Goal: Task Accomplishment & Management: Complete application form

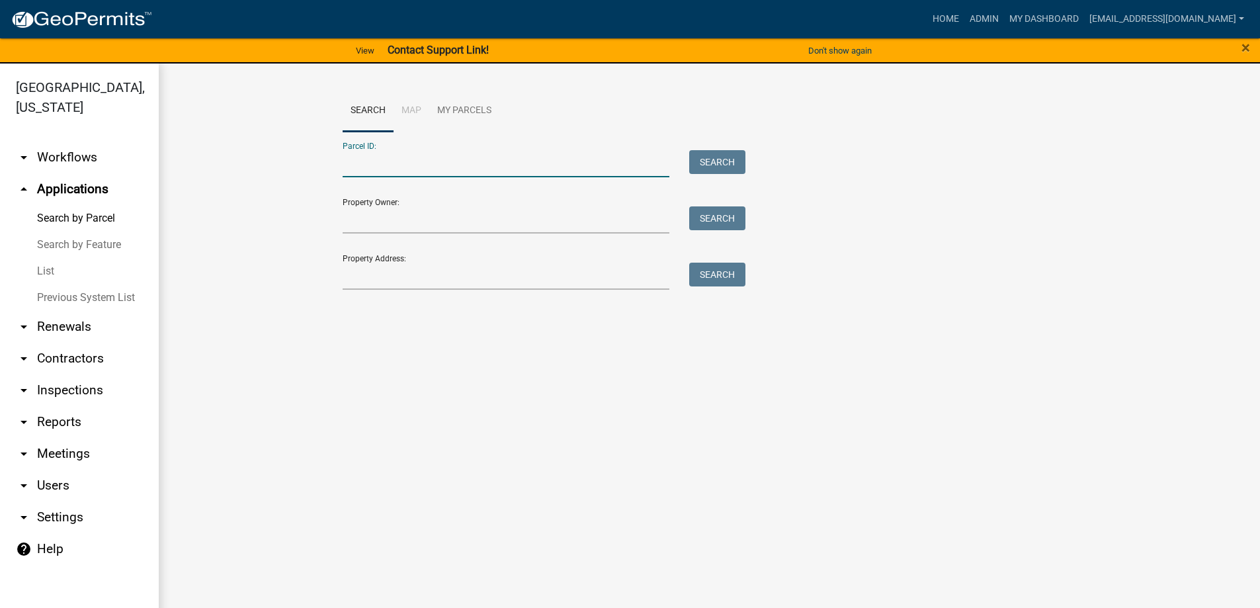
click at [385, 165] on input "Parcel ID:" at bounding box center [506, 163] width 327 height 27
paste input "[PHONE_NUMBER]"
click at [720, 161] on button "Search" at bounding box center [717, 162] width 56 height 24
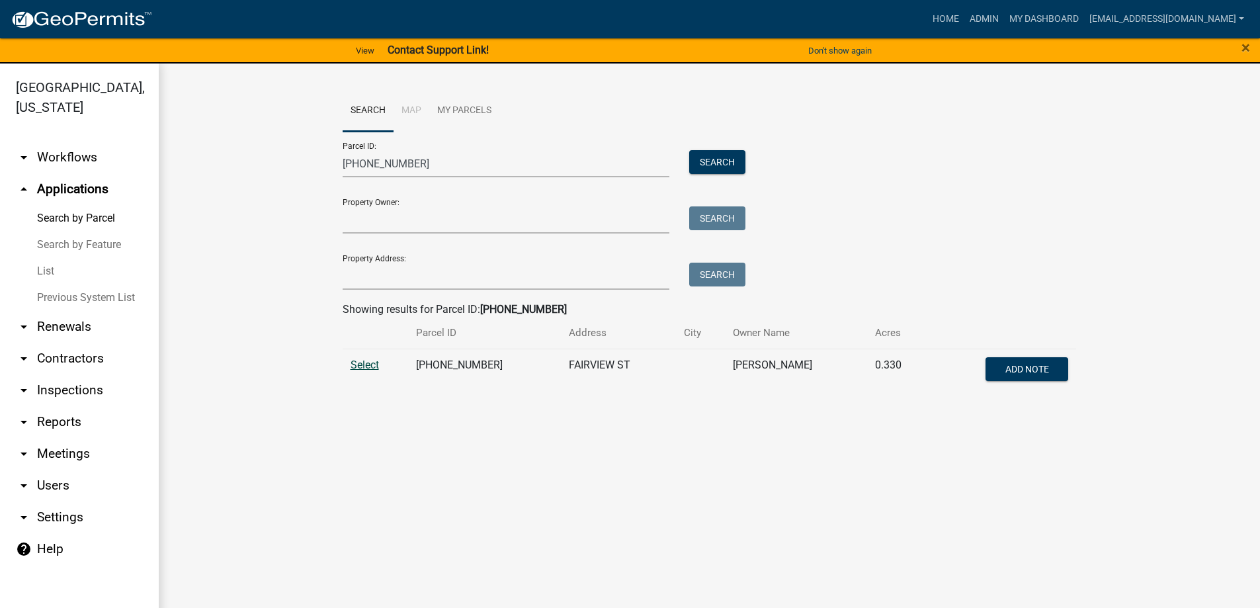
click at [361, 363] on span "Select" at bounding box center [365, 365] width 28 height 13
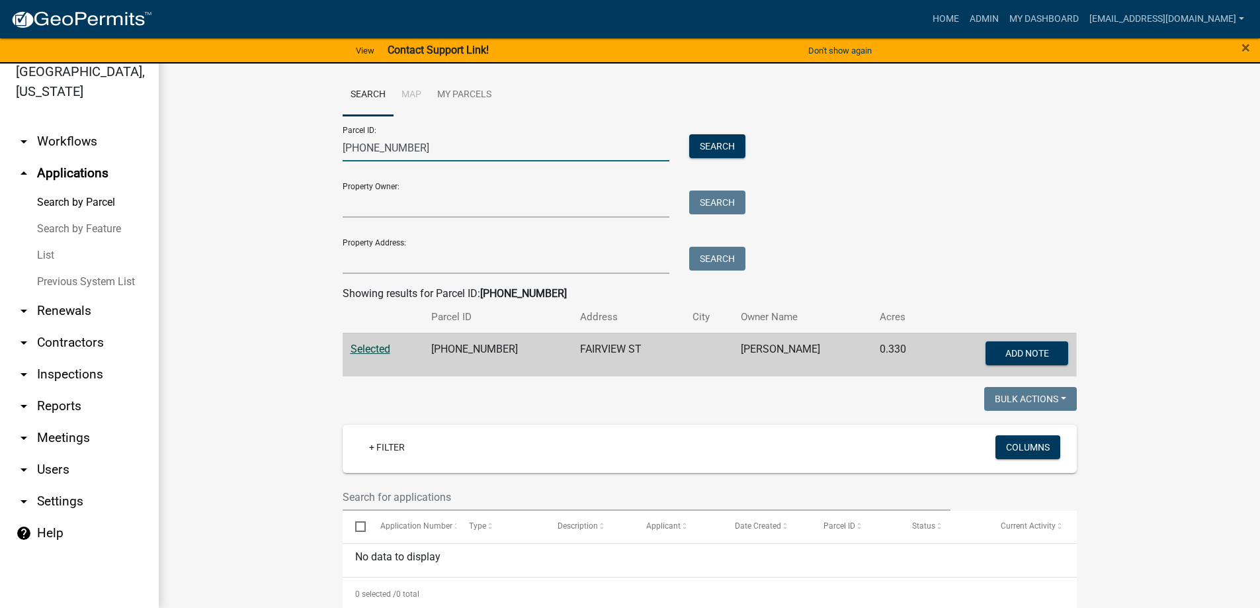
click at [410, 144] on input "[PHONE_NUMBER]" at bounding box center [506, 147] width 327 height 27
type input "1"
click at [349, 147] on input "Parcel ID:" at bounding box center [506, 147] width 327 height 27
paste input "[PHONE_NUMBER]"
click at [715, 142] on button "Search" at bounding box center [717, 146] width 56 height 24
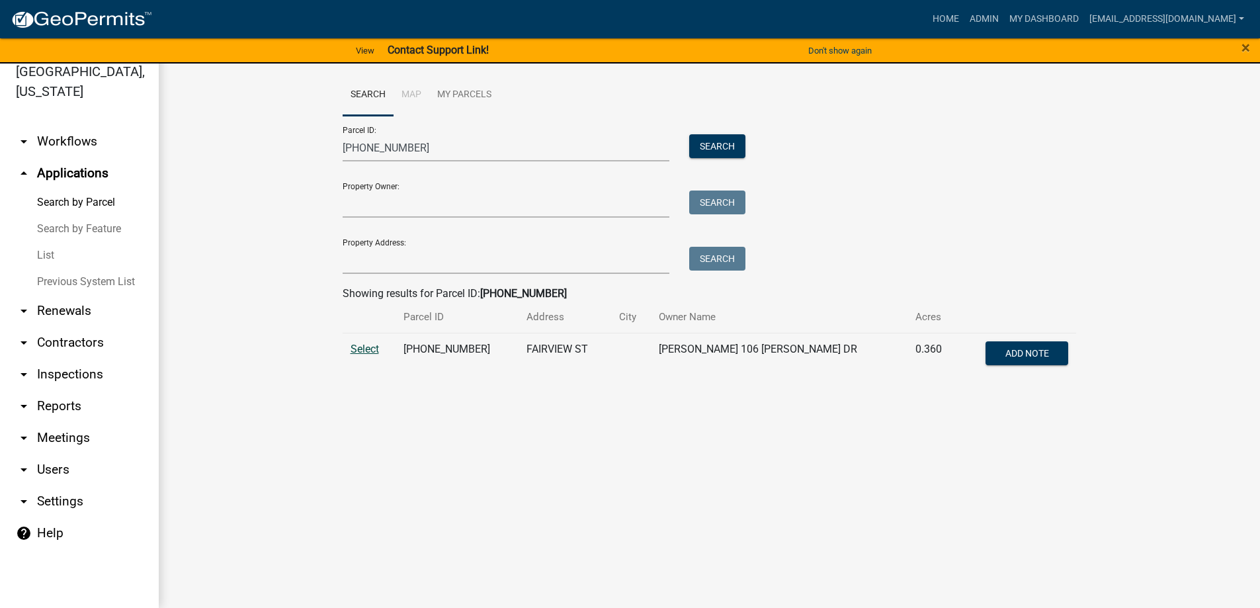
click at [361, 349] on span "Select" at bounding box center [365, 349] width 28 height 13
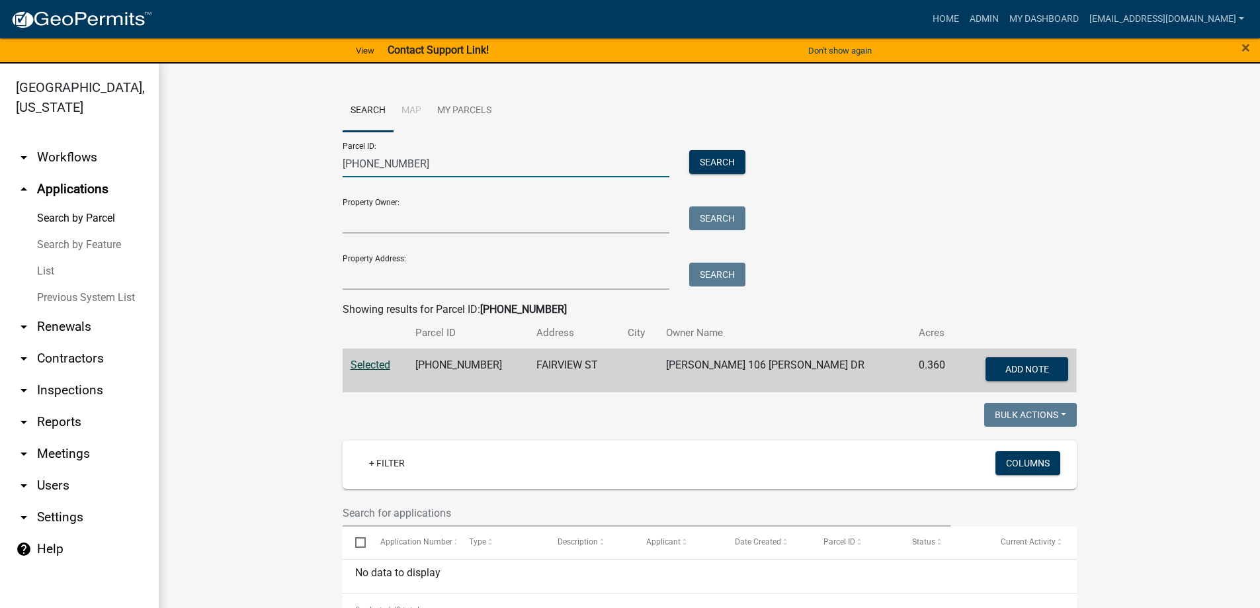
click at [425, 161] on input "[PHONE_NUMBER]" at bounding box center [506, 163] width 327 height 27
type input "1"
paste input "[PHONE_NUMBER]"
click at [702, 160] on button "Search" at bounding box center [717, 162] width 56 height 24
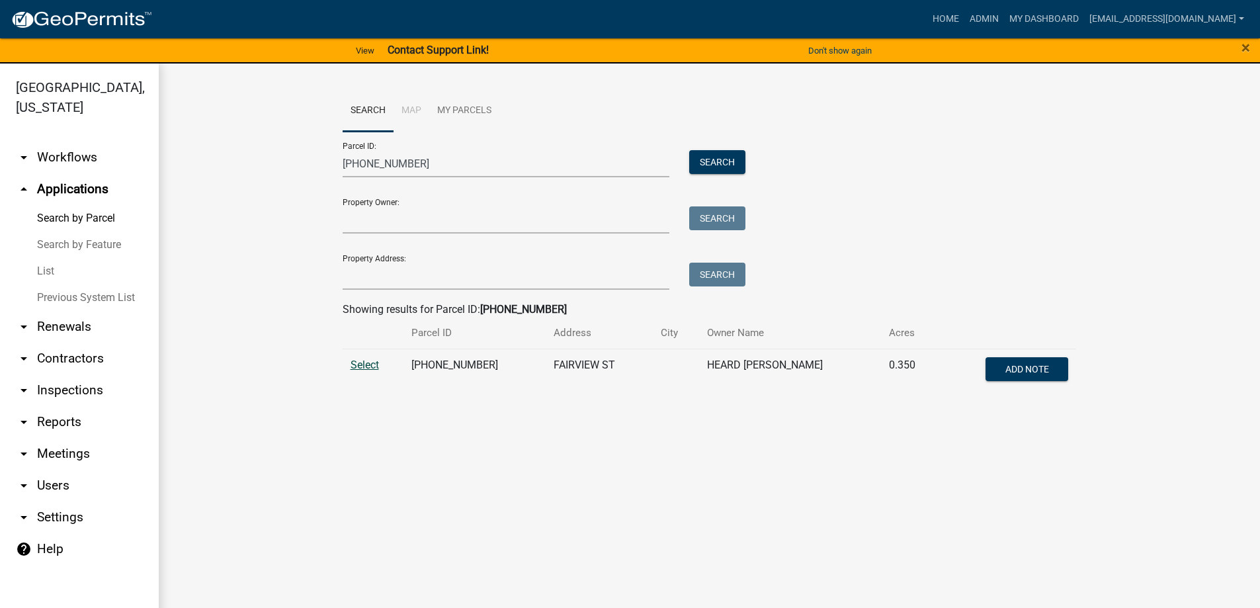
click at [367, 364] on span "Select" at bounding box center [365, 365] width 28 height 13
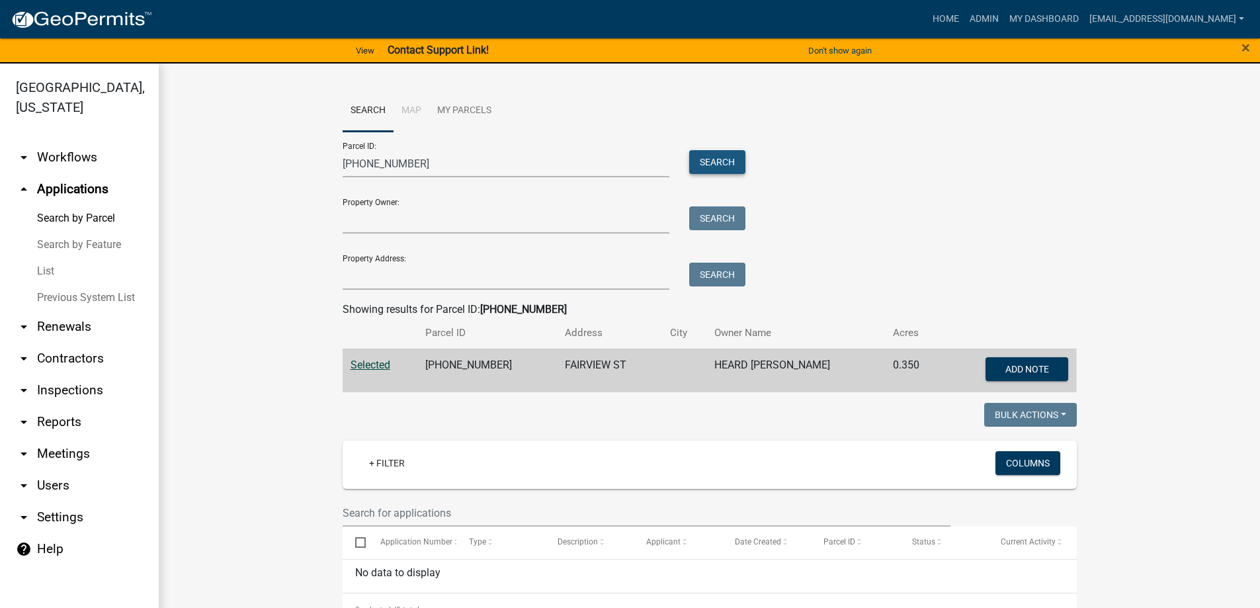
click at [717, 163] on button "Search" at bounding box center [717, 162] width 56 height 24
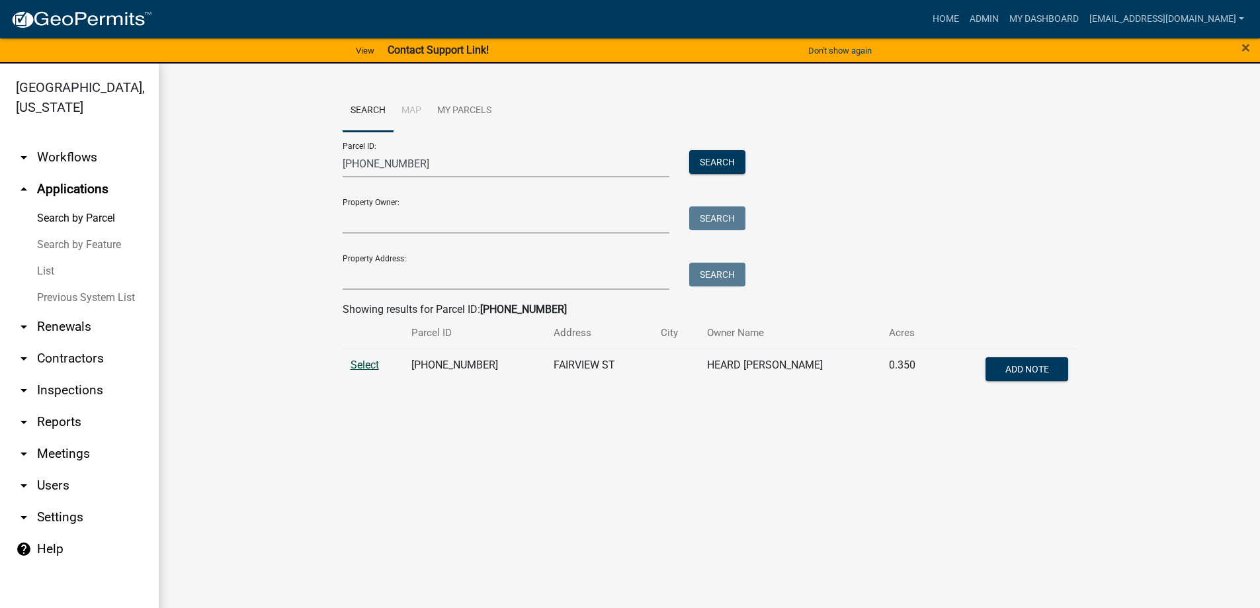
click at [363, 365] on span "Select" at bounding box center [365, 365] width 28 height 13
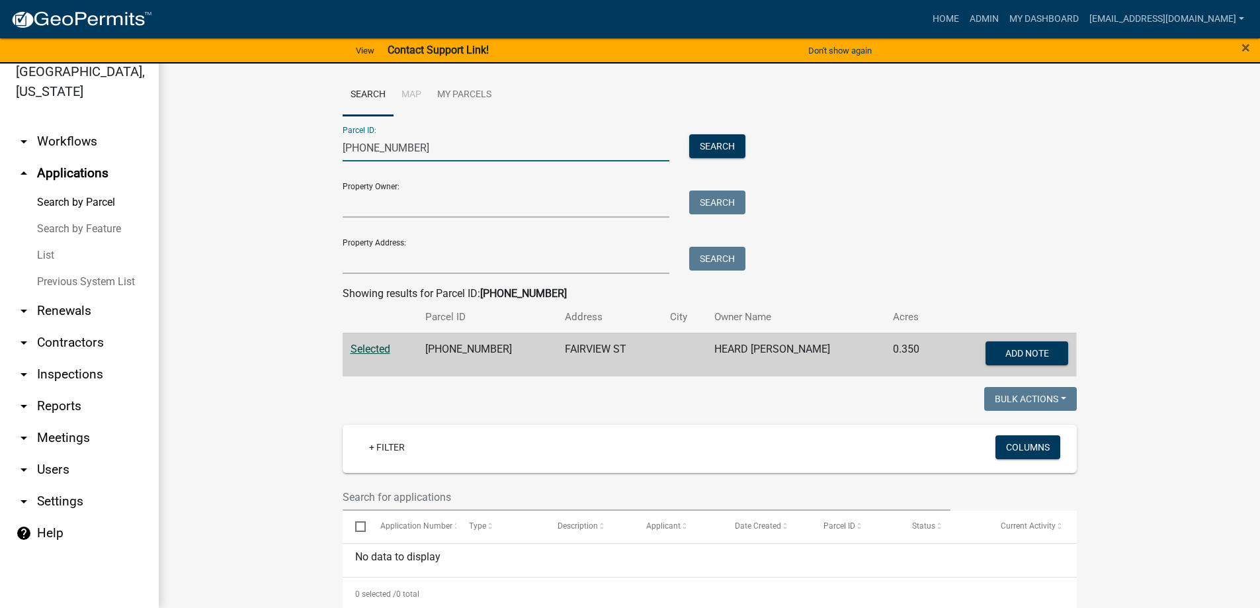
click at [462, 151] on input "[PHONE_NUMBER]" at bounding box center [506, 147] width 327 height 27
type input "1"
click at [378, 257] on input "Property Address:" at bounding box center [506, 260] width 327 height 27
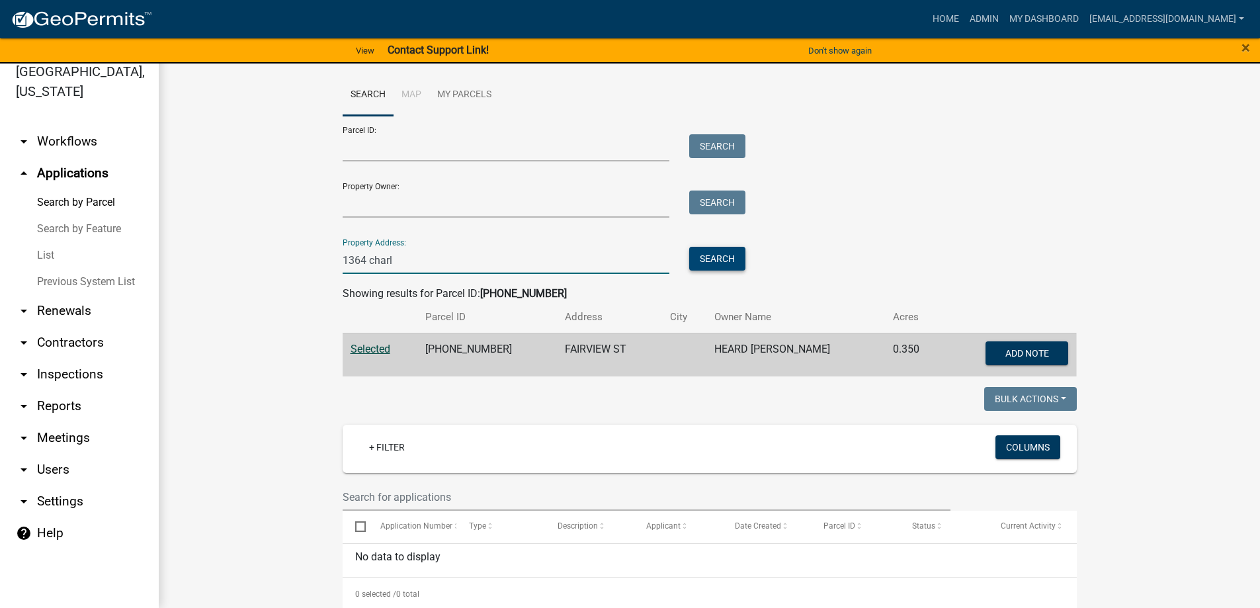
type input "1364 charl"
click at [705, 261] on button "Search" at bounding box center [717, 259] width 56 height 24
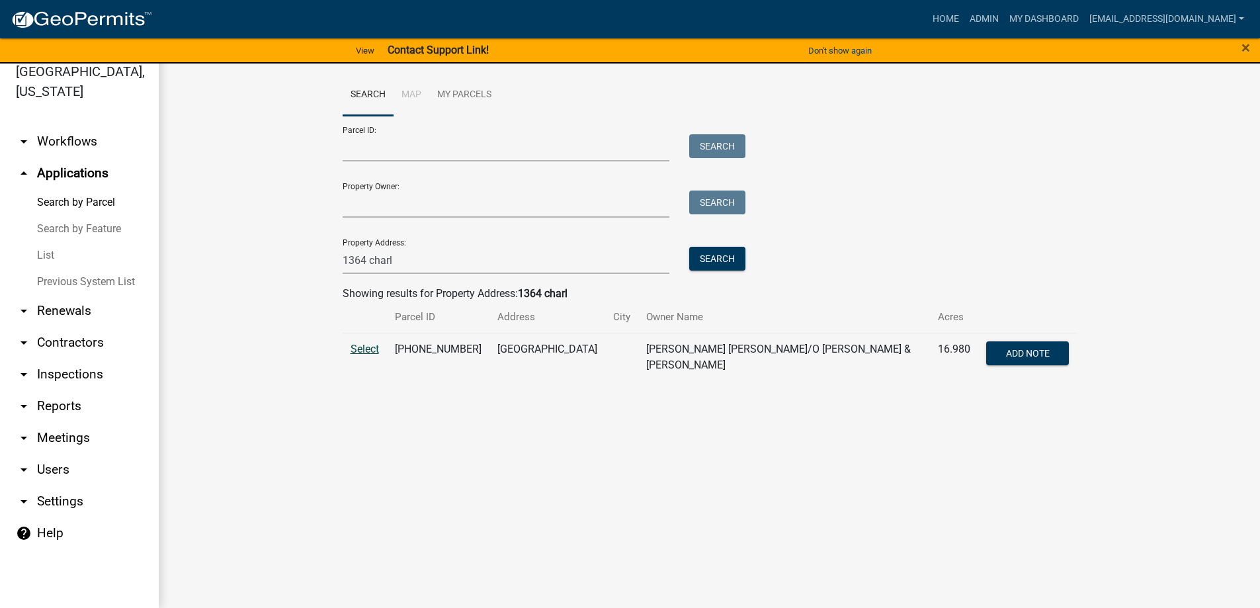
click at [365, 346] on span "Select" at bounding box center [365, 349] width 28 height 13
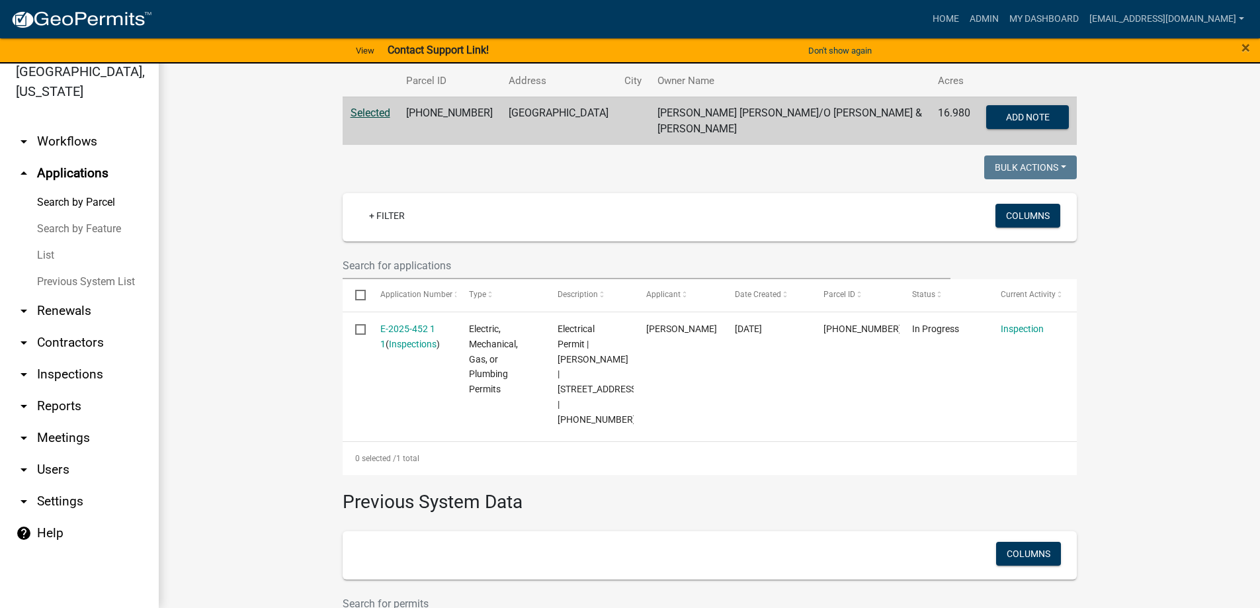
scroll to position [265, 0]
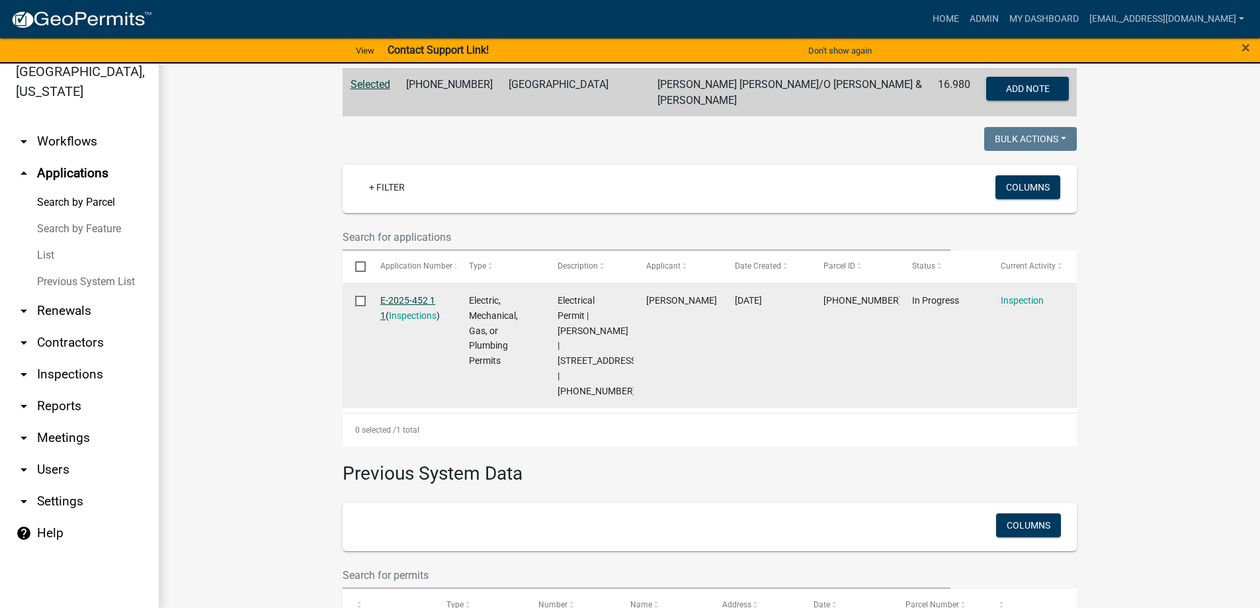
click at [395, 300] on link "E-2025-452 1 1" at bounding box center [407, 308] width 55 height 26
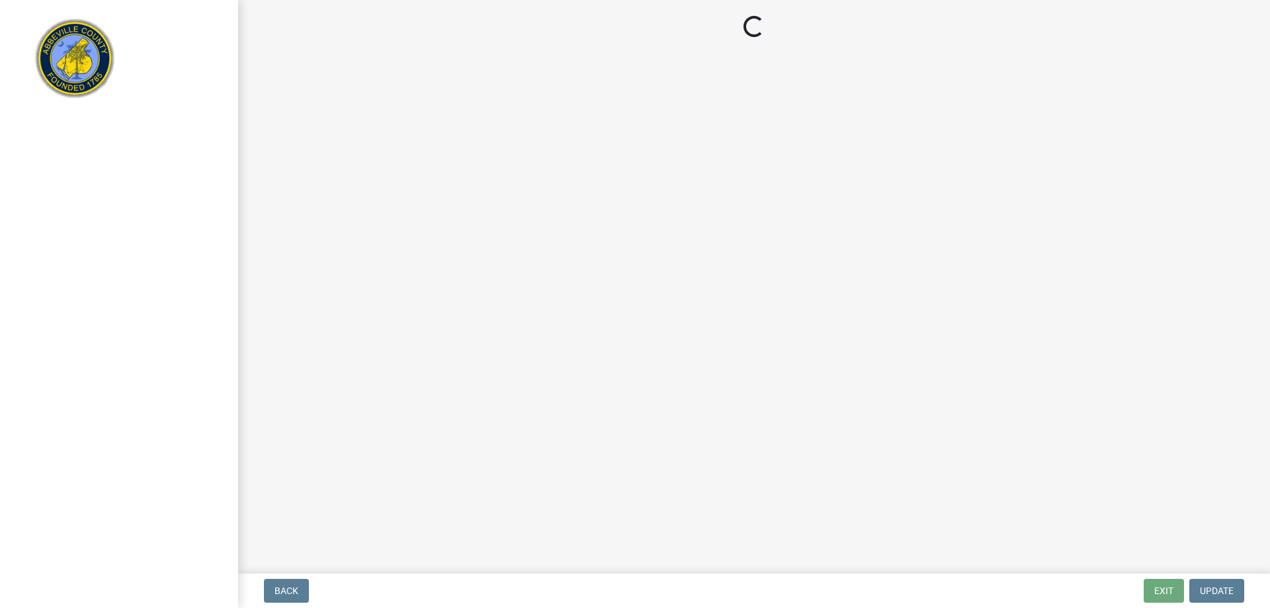
select select "896ec84b-7942-43b9-a78d-4f1554b7930c"
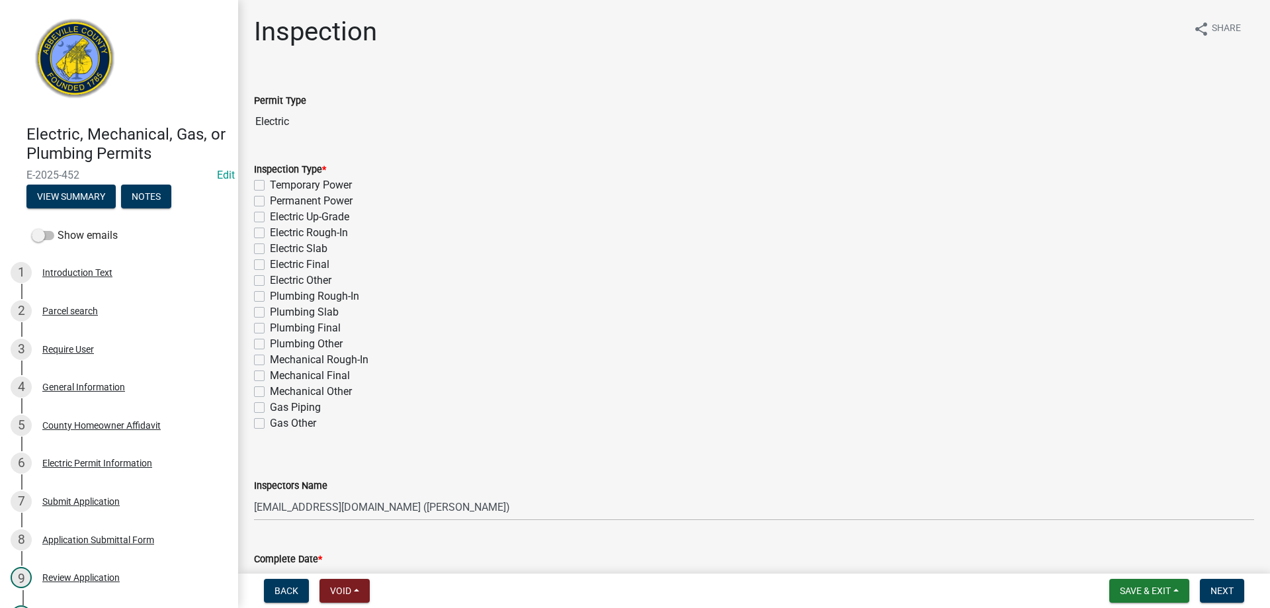
click at [270, 183] on label "Temporary Power" at bounding box center [311, 185] width 82 height 16
click at [270, 183] on input "Temporary Power" at bounding box center [274, 181] width 9 height 9
checkbox input "true"
checkbox input "false"
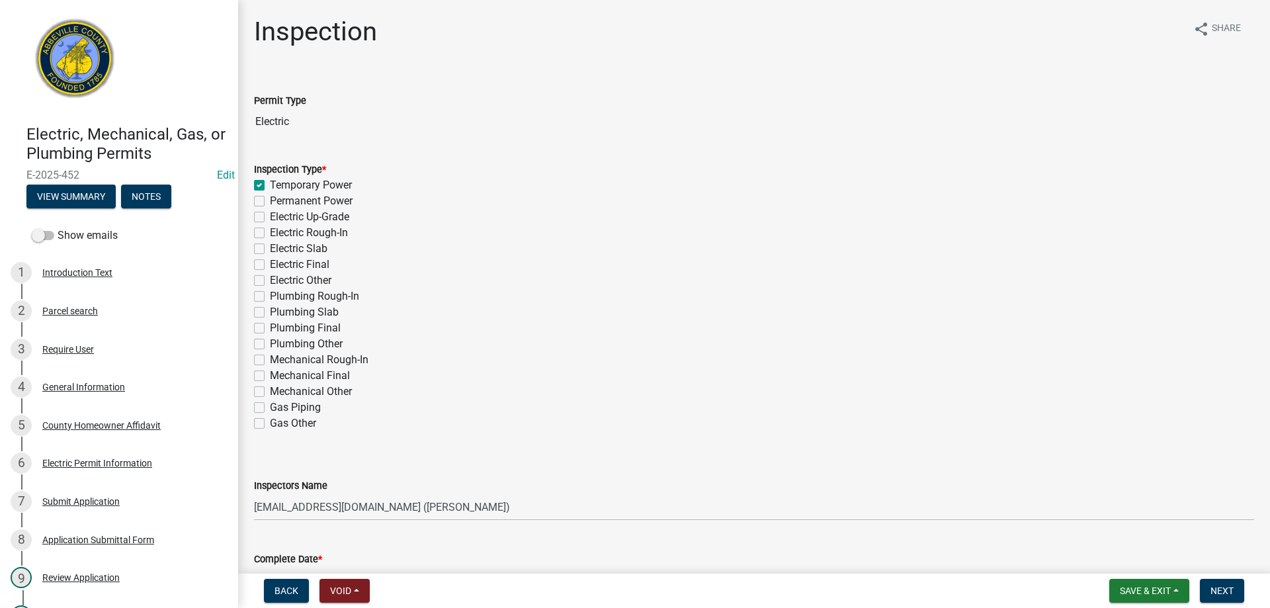
checkbox input "false"
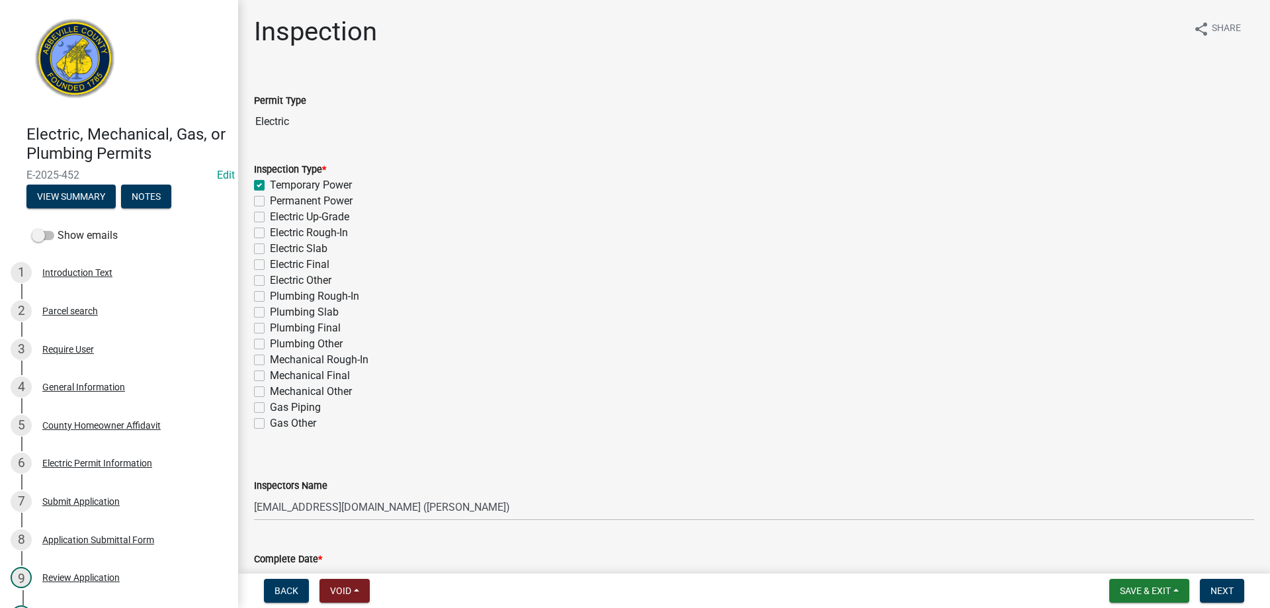
checkbox input "false"
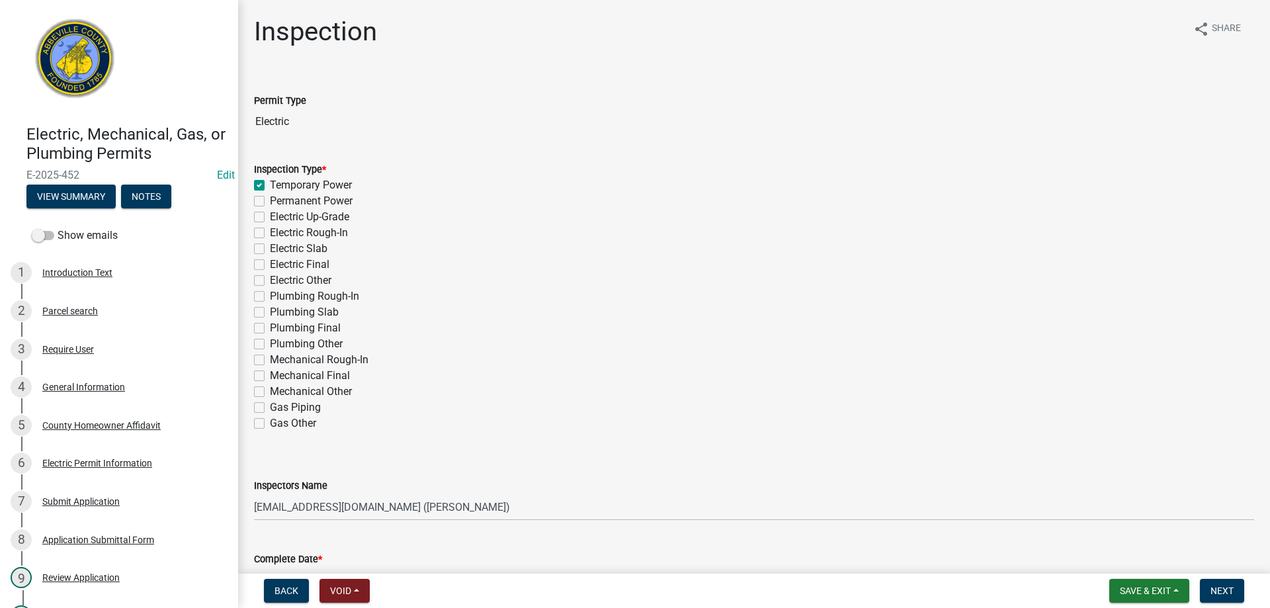
checkbox input "false"
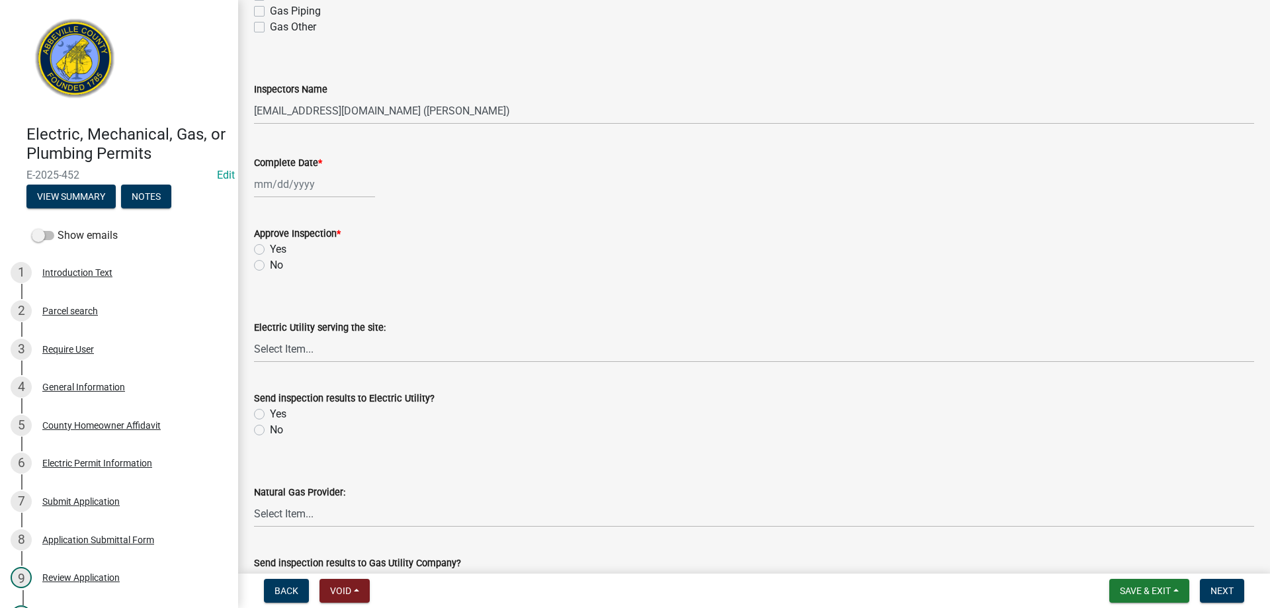
scroll to position [397, 0]
select select "9"
select select "2025"
click at [312, 183] on div "[PERSON_NAME] Feb Mar Apr [PERSON_NAME][DATE] Oct Nov [DATE] 1526 1527 1528 152…" at bounding box center [314, 183] width 121 height 27
click at [310, 292] on div "17" at bounding box center [309, 296] width 21 height 21
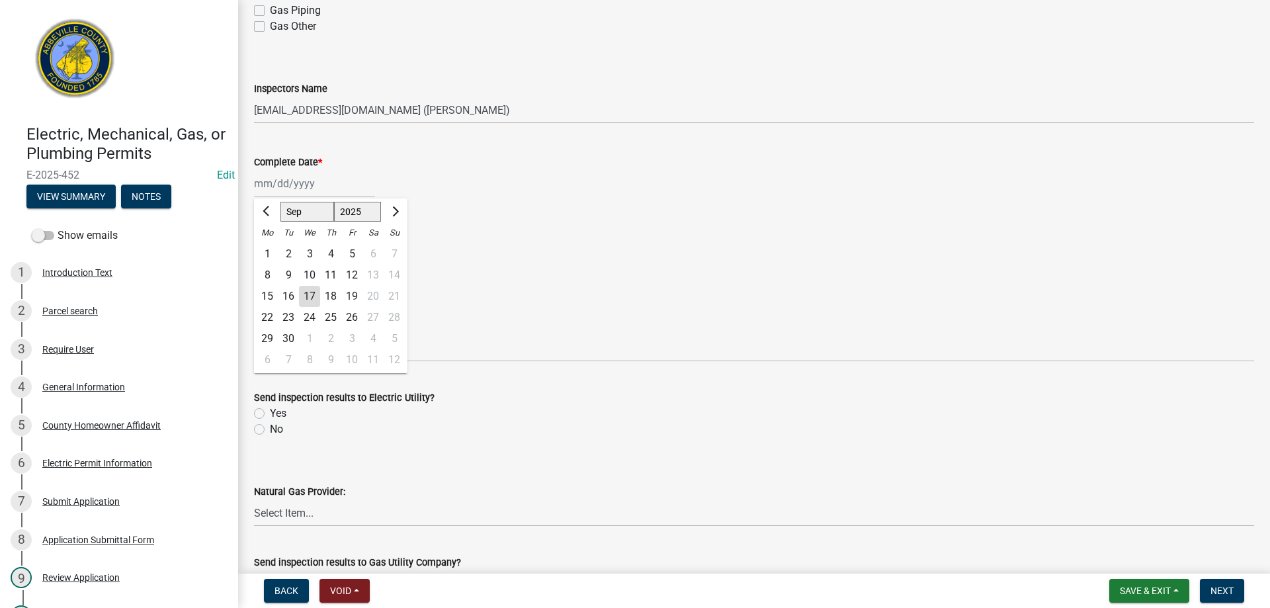
type input "[DATE]"
drag, startPoint x: 257, startPoint y: 243, endPoint x: 298, endPoint y: 260, distance: 43.6
click at [270, 245] on label "Yes" at bounding box center [278, 249] width 17 height 16
click at [270, 245] on input "Yes" at bounding box center [274, 245] width 9 height 9
radio input "true"
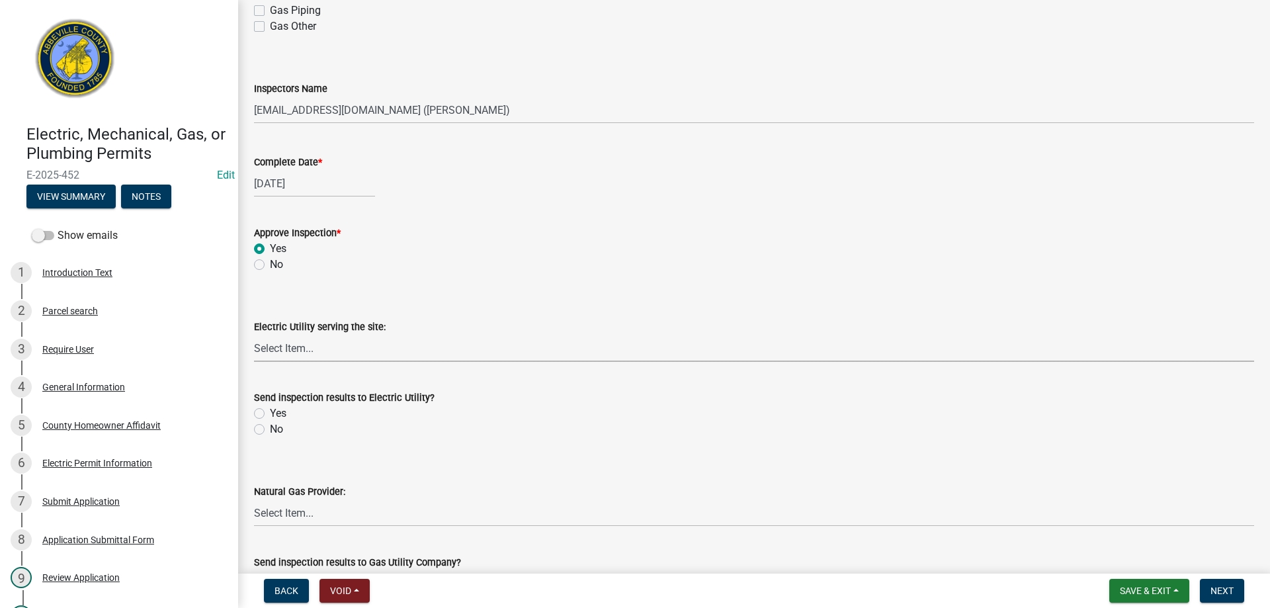
click at [298, 343] on select "Select Item... Little River Electric Co-Op Laurens Electric Co-Op Duke Energy D…" at bounding box center [754, 348] width 1000 height 27
click at [254, 335] on select "Select Item... Little River Electric Co-Op Laurens Electric Co-Op Duke Energy D…" at bounding box center [754, 348] width 1000 height 27
select select "c55dc6f6-d8cc-4359-aa2e-8e2a2769dca2"
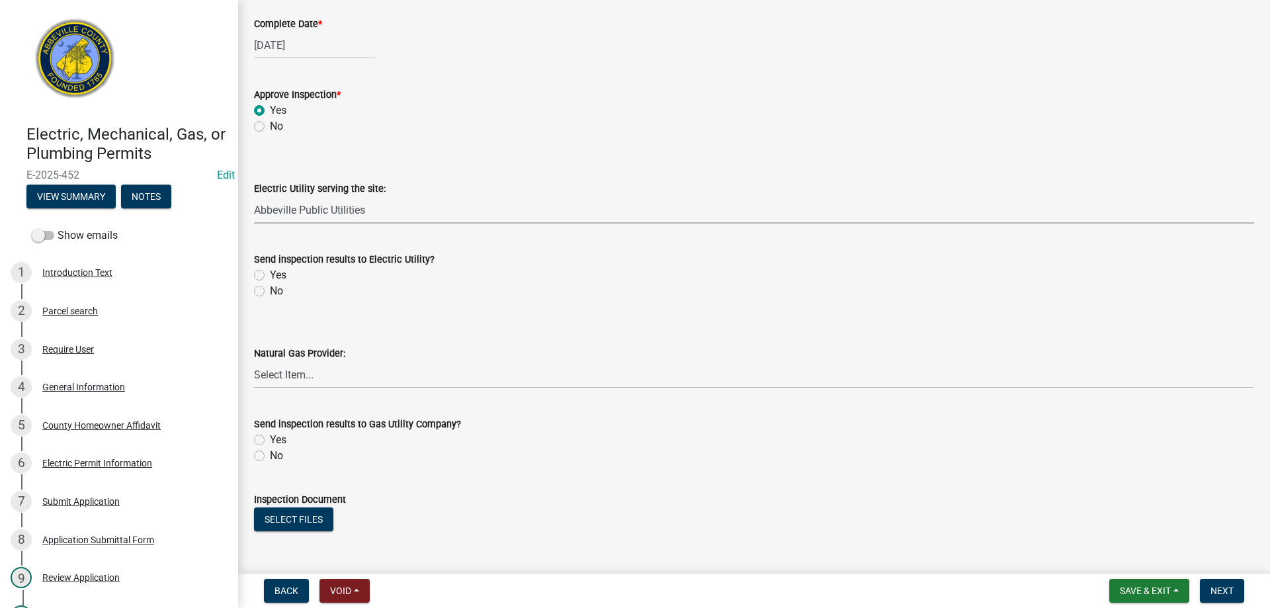
scroll to position [662, 0]
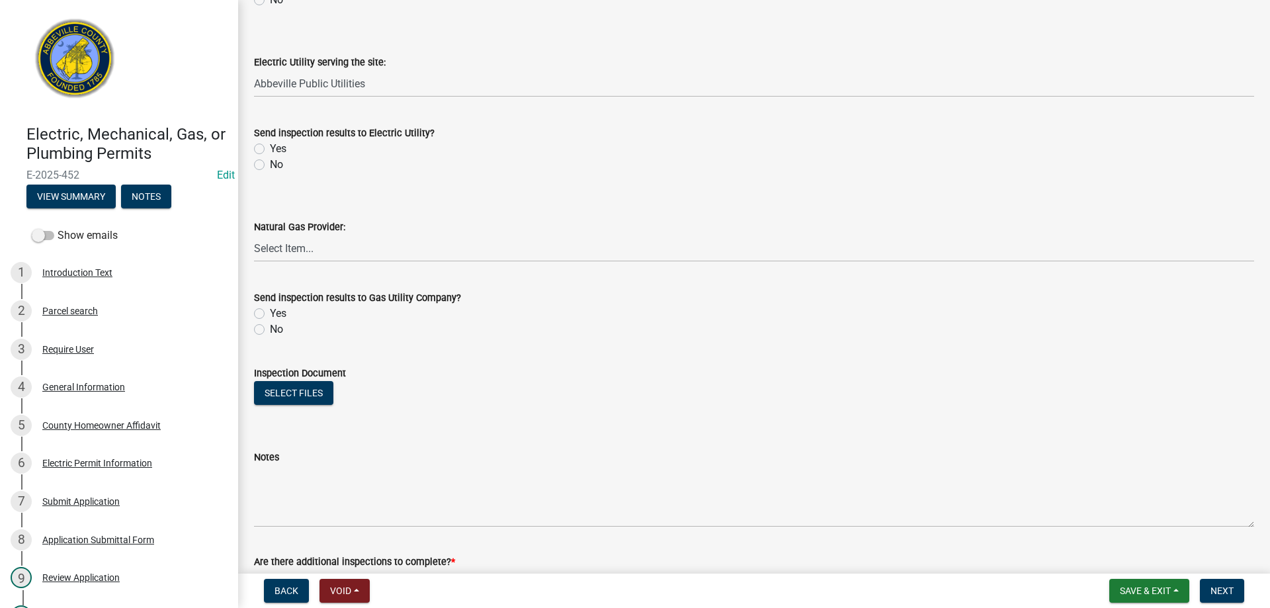
click at [270, 146] on label "Yes" at bounding box center [278, 149] width 17 height 16
click at [270, 146] on input "Yes" at bounding box center [274, 145] width 9 height 9
radio input "true"
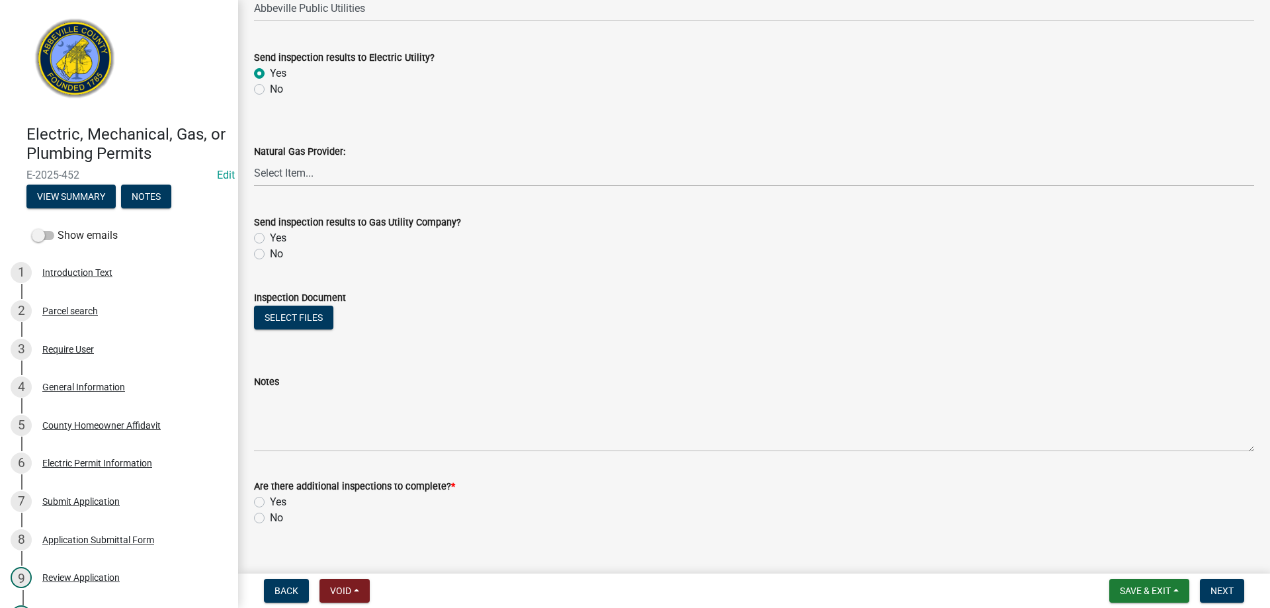
scroll to position [758, 0]
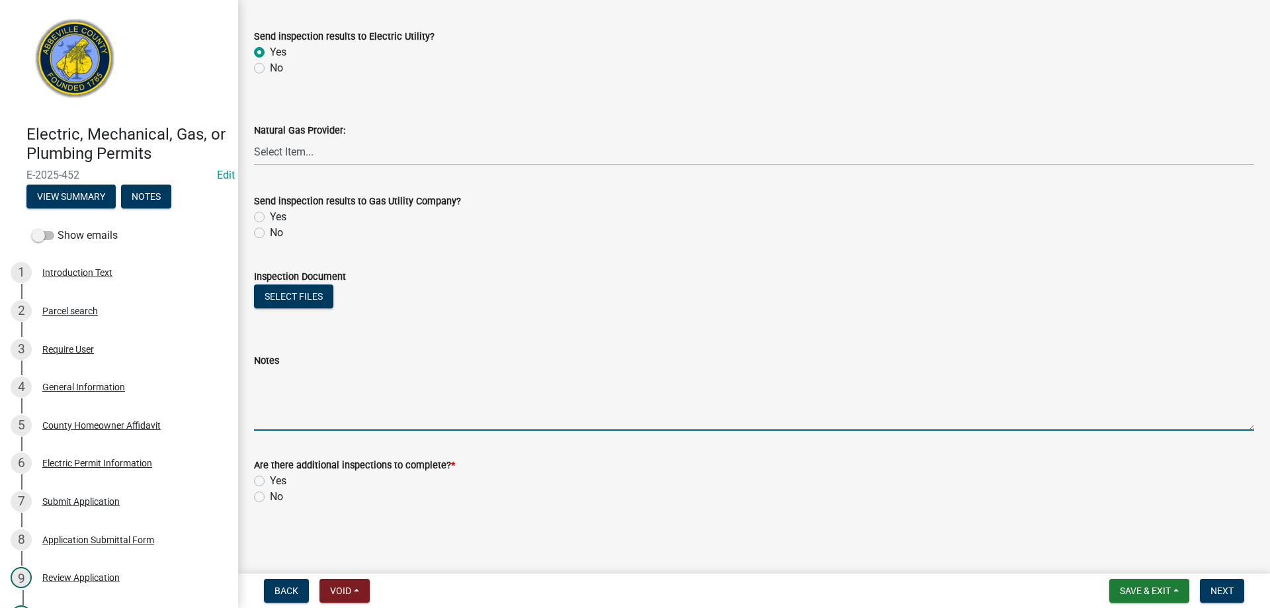
drag, startPoint x: 277, startPoint y: 413, endPoint x: 650, endPoint y: 255, distance: 405.6
click at [283, 412] on textarea "Notes" at bounding box center [754, 399] width 1000 height 62
type textarea "Temp pole approved"
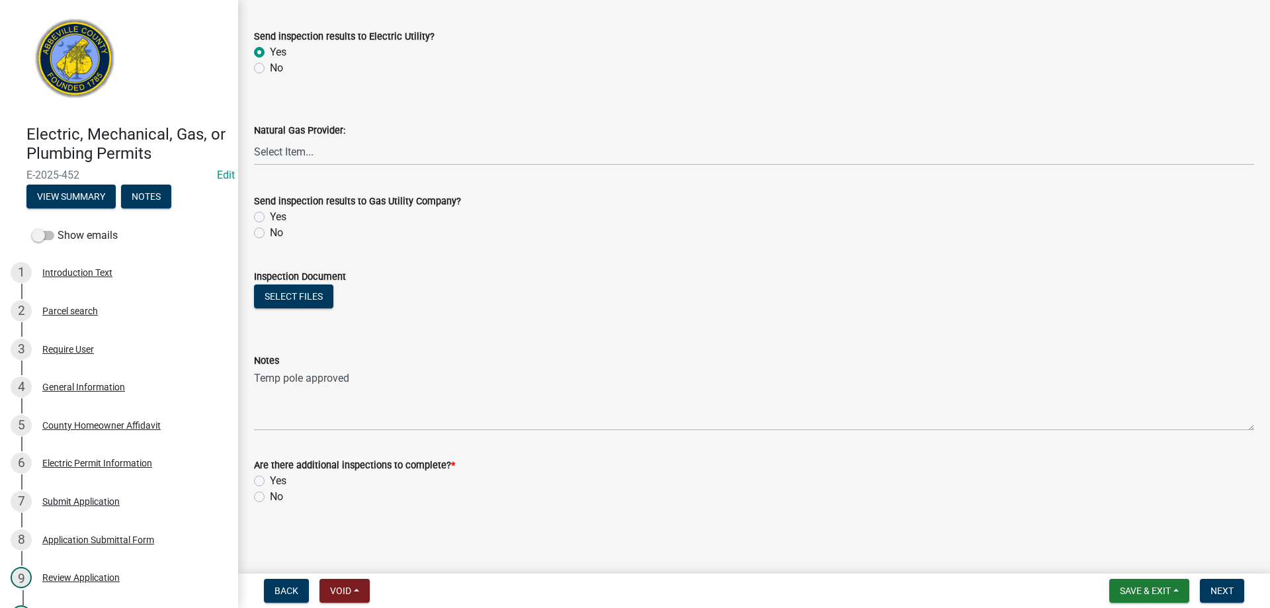
click at [270, 496] on label "No" at bounding box center [276, 497] width 13 height 16
click at [270, 496] on input "No" at bounding box center [274, 493] width 9 height 9
radio input "true"
click at [1229, 590] on span "Next" at bounding box center [1222, 590] width 23 height 11
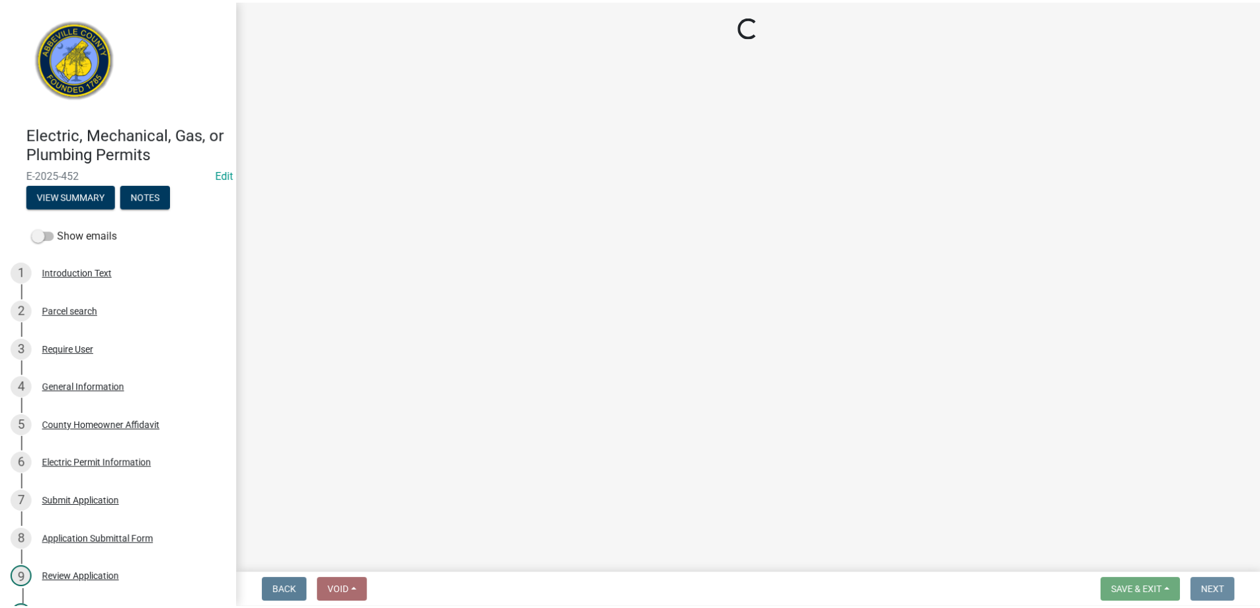
scroll to position [0, 0]
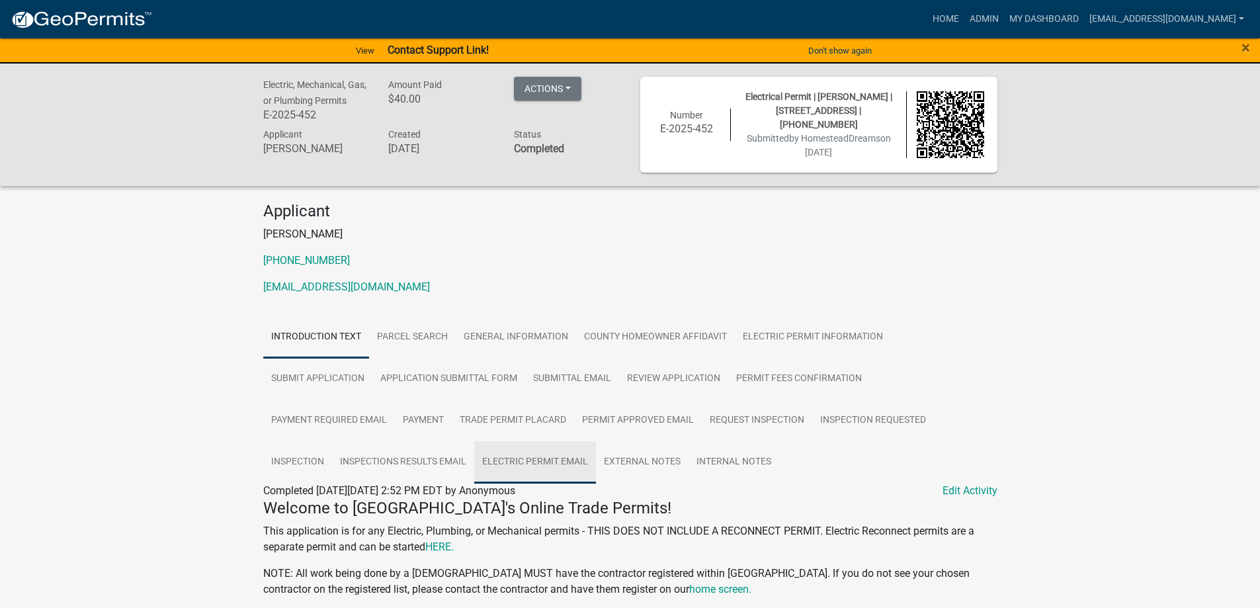
click at [525, 458] on link "Electric Permit Email" at bounding box center [535, 462] width 122 height 42
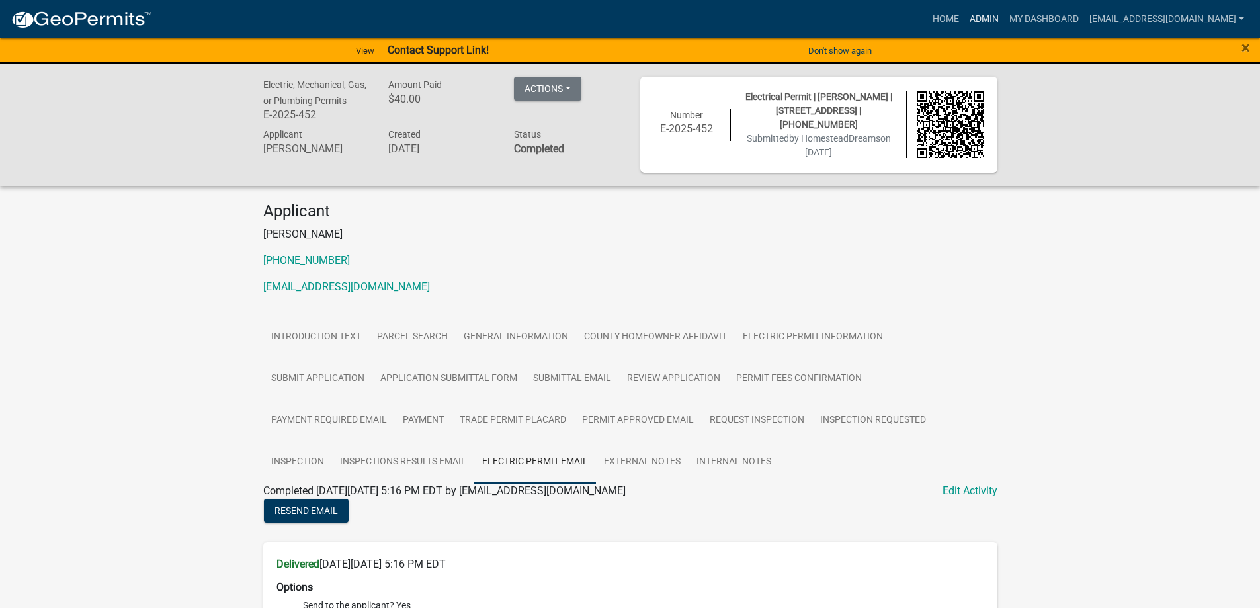
click at [972, 19] on link "Admin" at bounding box center [985, 19] width 40 height 25
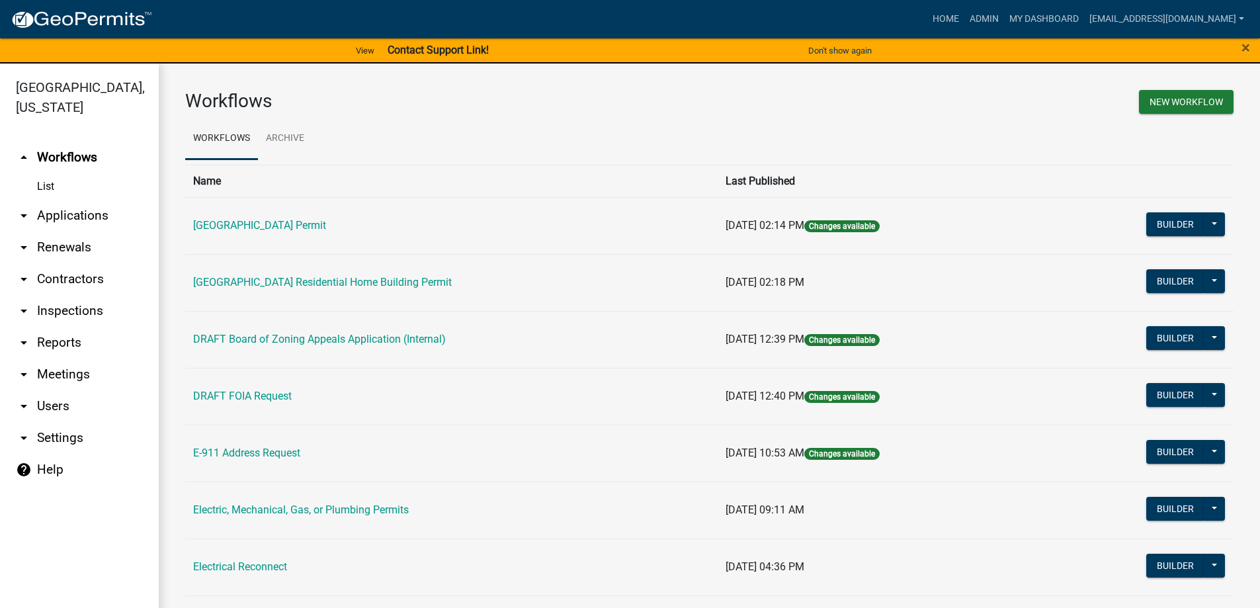
click at [75, 214] on link "arrow_drop_down Applications" at bounding box center [79, 216] width 159 height 32
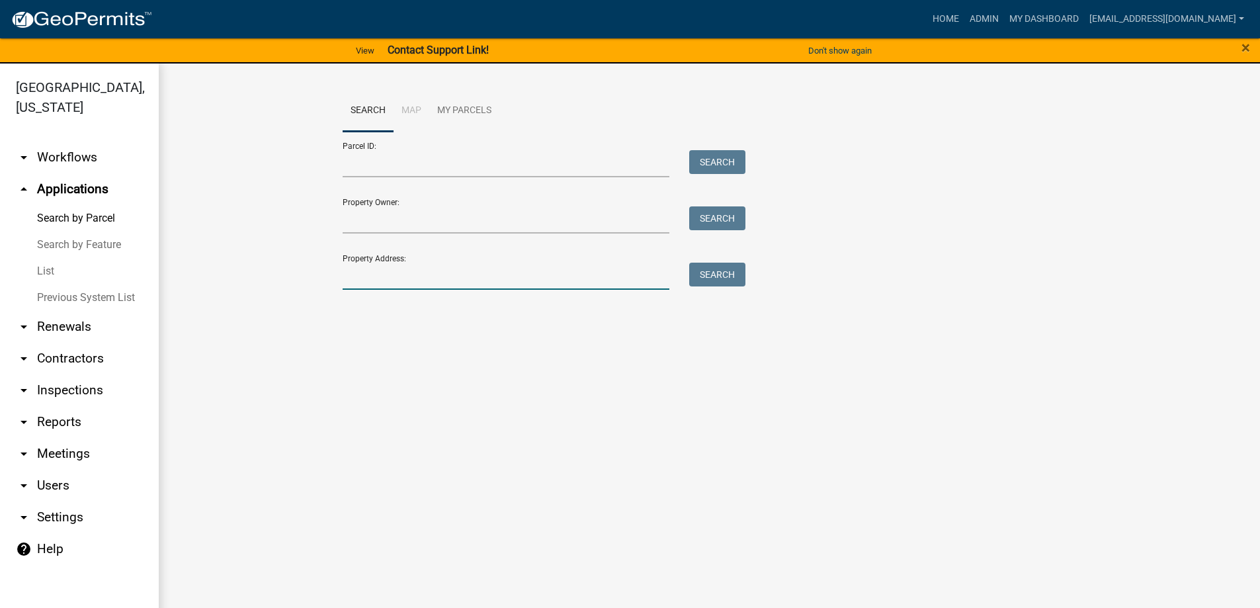
click at [433, 273] on input "Property Address:" at bounding box center [506, 276] width 327 height 27
type input "112 [PERSON_NAME]"
click at [722, 271] on button "Search" at bounding box center [717, 275] width 56 height 24
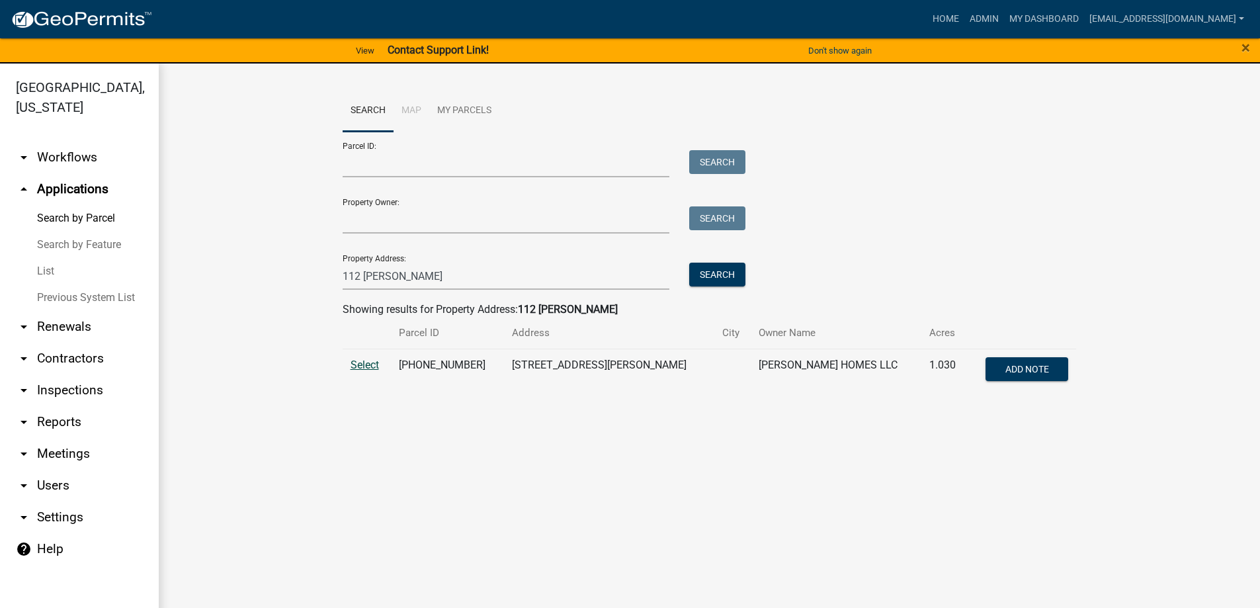
click at [368, 365] on span "Select" at bounding box center [365, 365] width 28 height 13
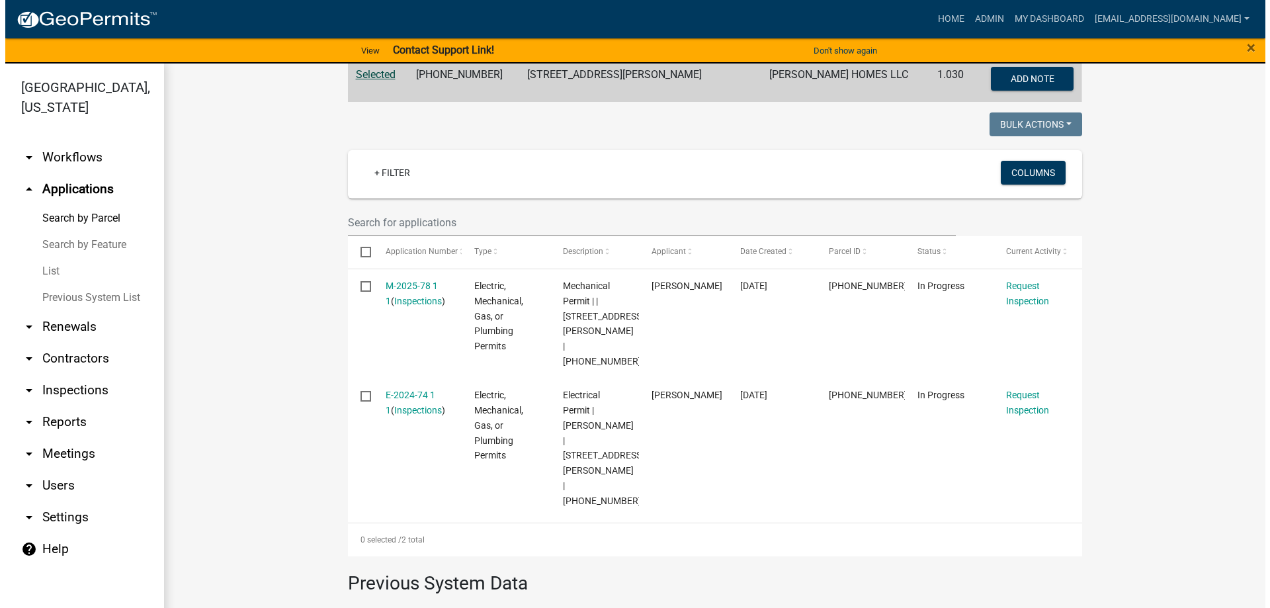
scroll to position [331, 0]
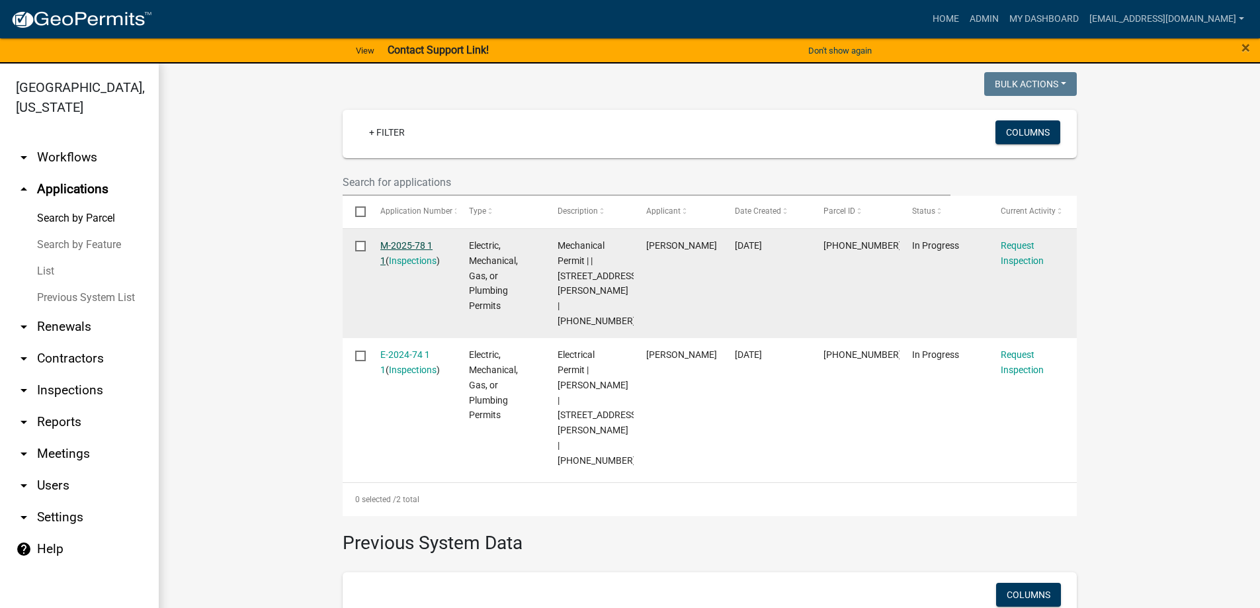
click at [399, 241] on link "M-2025-78 1 1" at bounding box center [406, 253] width 52 height 26
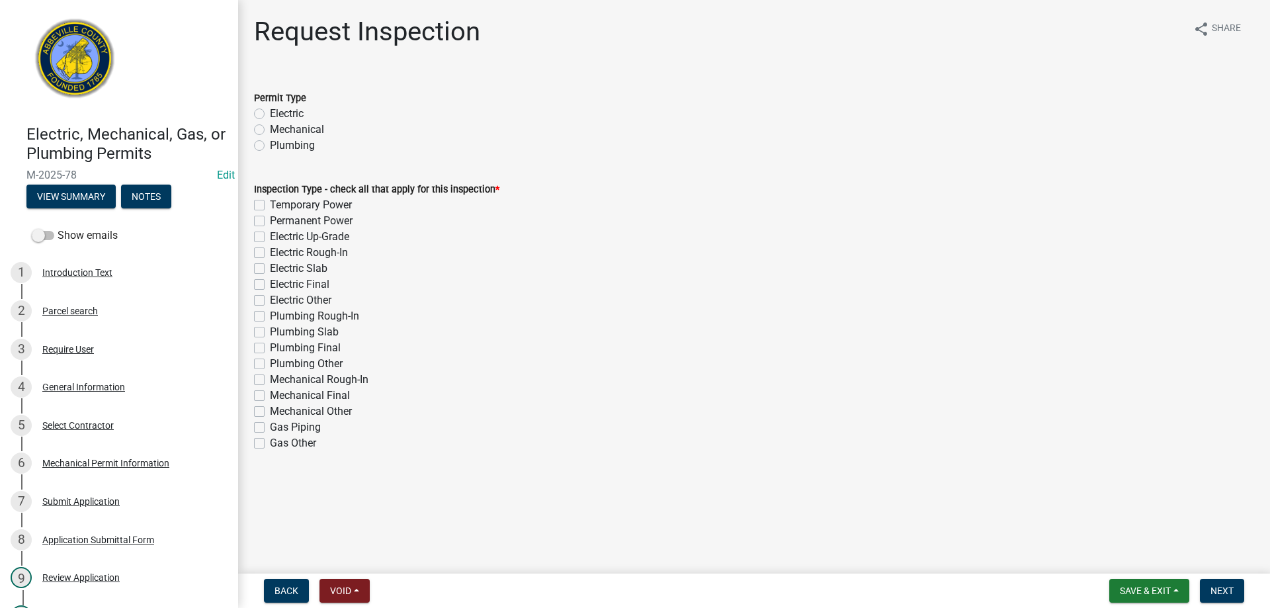
click at [270, 128] on label "Mechanical" at bounding box center [297, 130] width 54 height 16
click at [270, 128] on input "Mechanical" at bounding box center [274, 126] width 9 height 9
radio input "true"
click at [270, 394] on label "Mechanical Final" at bounding box center [310, 396] width 80 height 16
click at [270, 394] on input "Mechanical Final" at bounding box center [274, 392] width 9 height 9
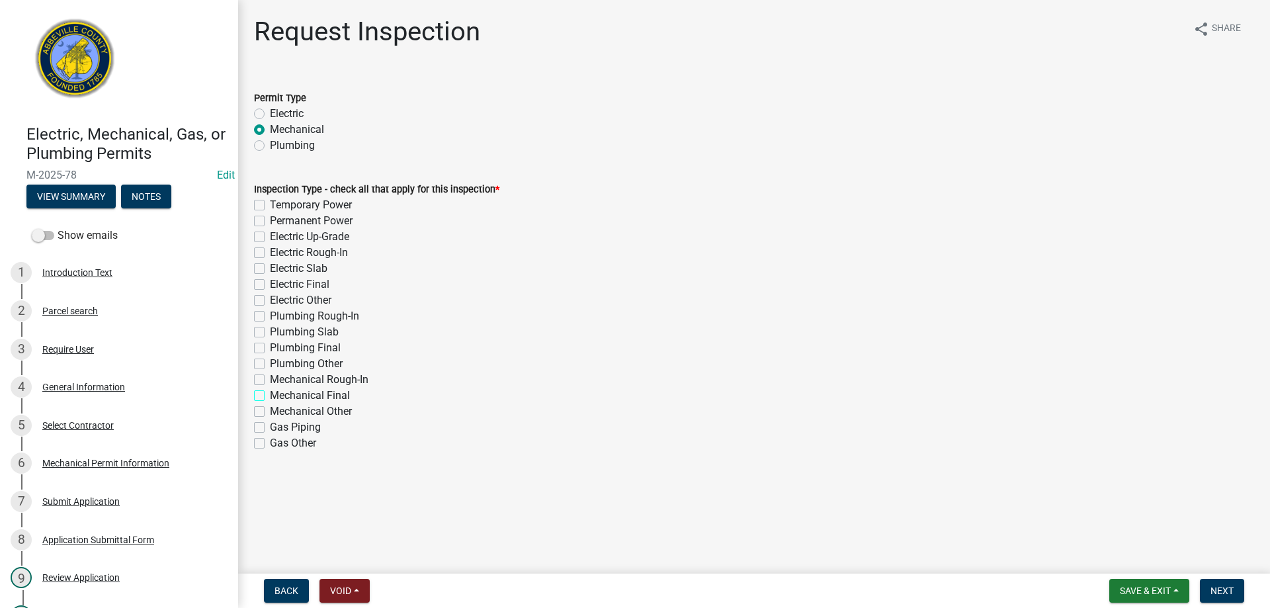
checkbox input "true"
checkbox input "false"
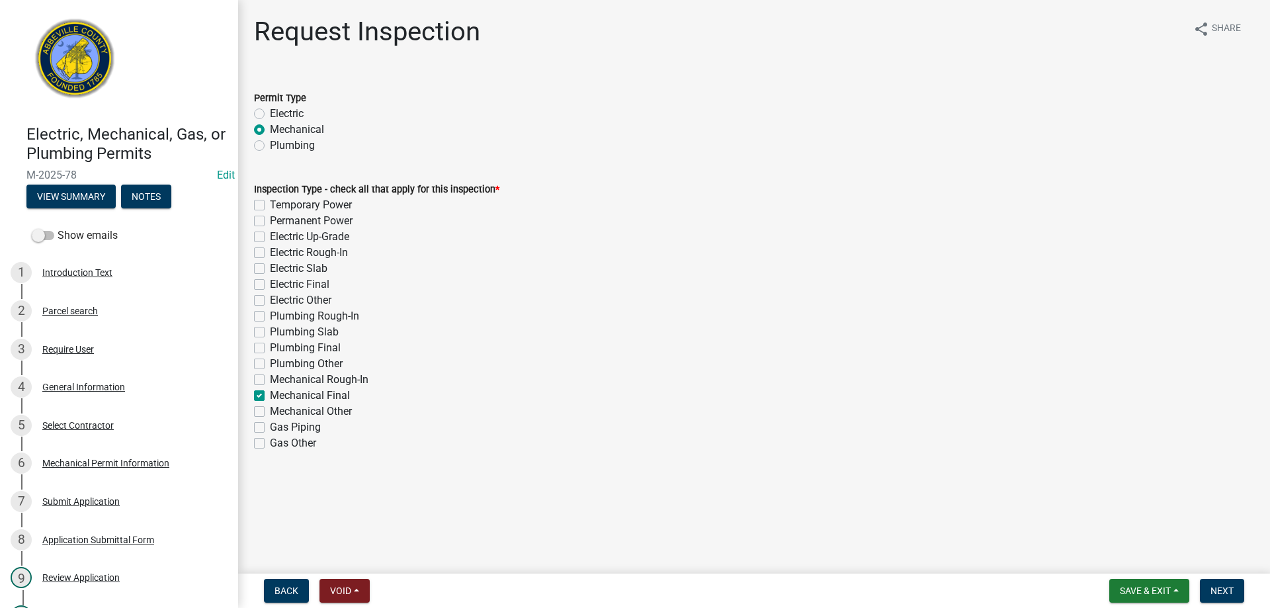
checkbox input "false"
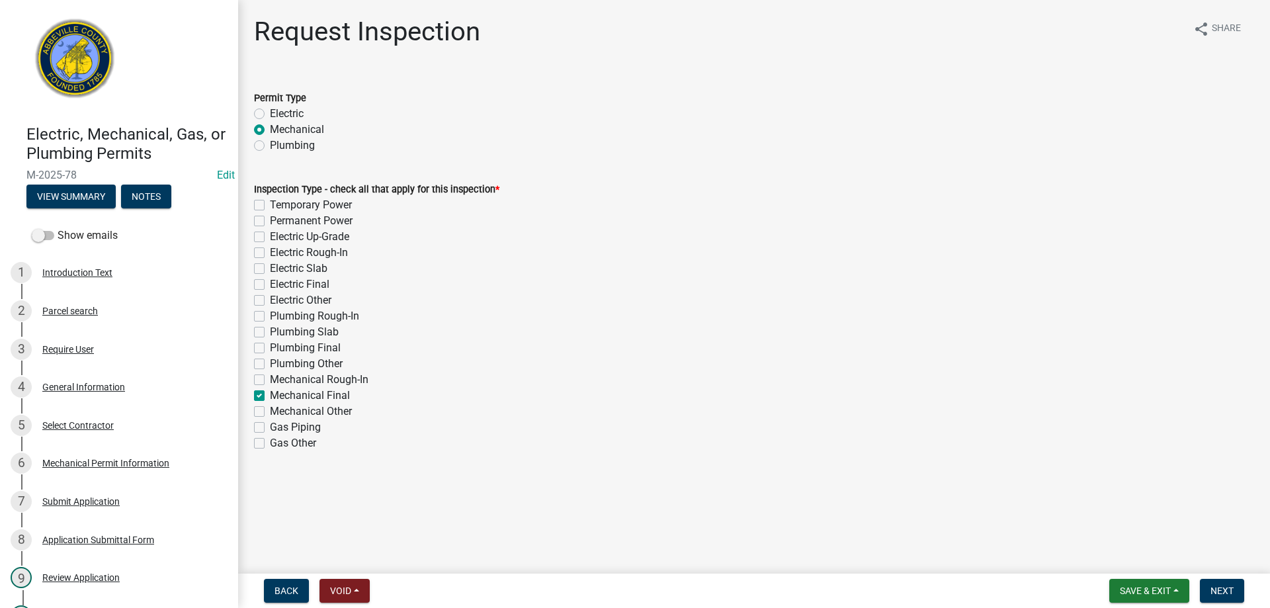
checkbox input "false"
checkbox input "true"
checkbox input "false"
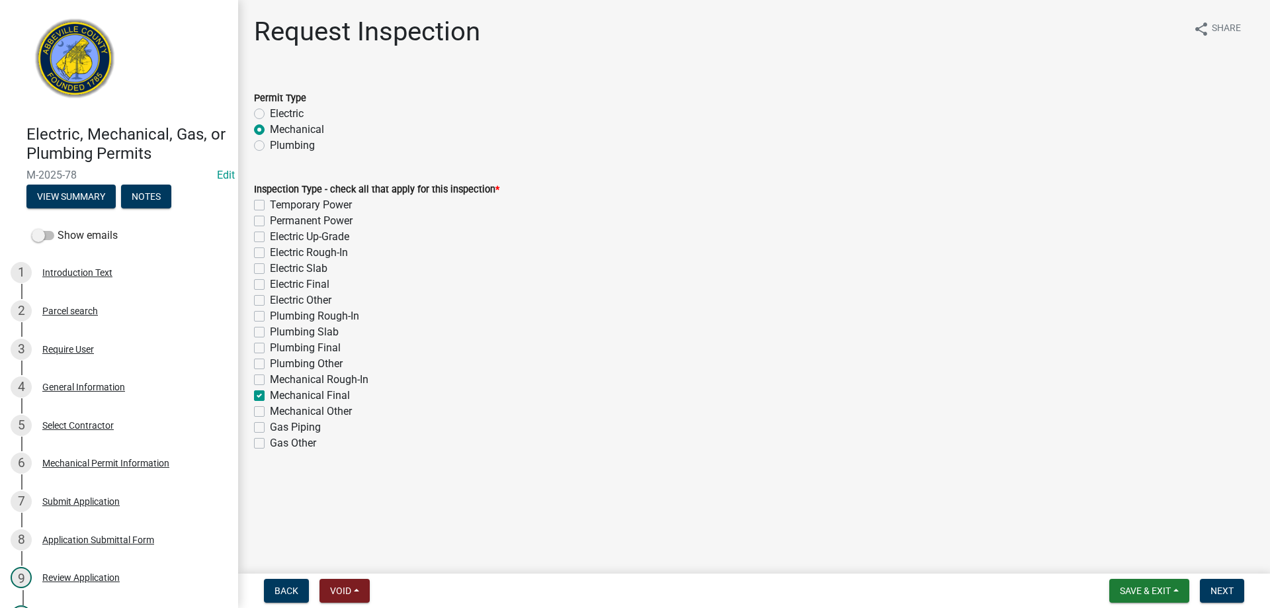
checkbox input "false"
click at [1228, 592] on span "Next" at bounding box center [1222, 590] width 23 height 11
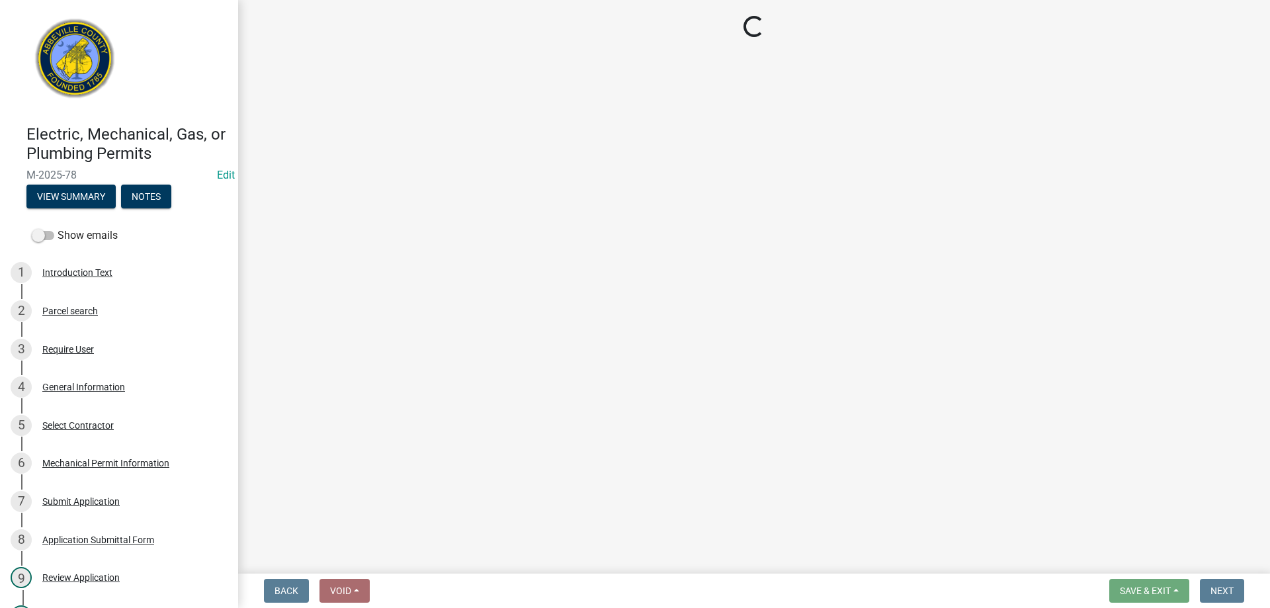
select select "896ec84b-7942-43b9-a78d-4f1554b7930c"
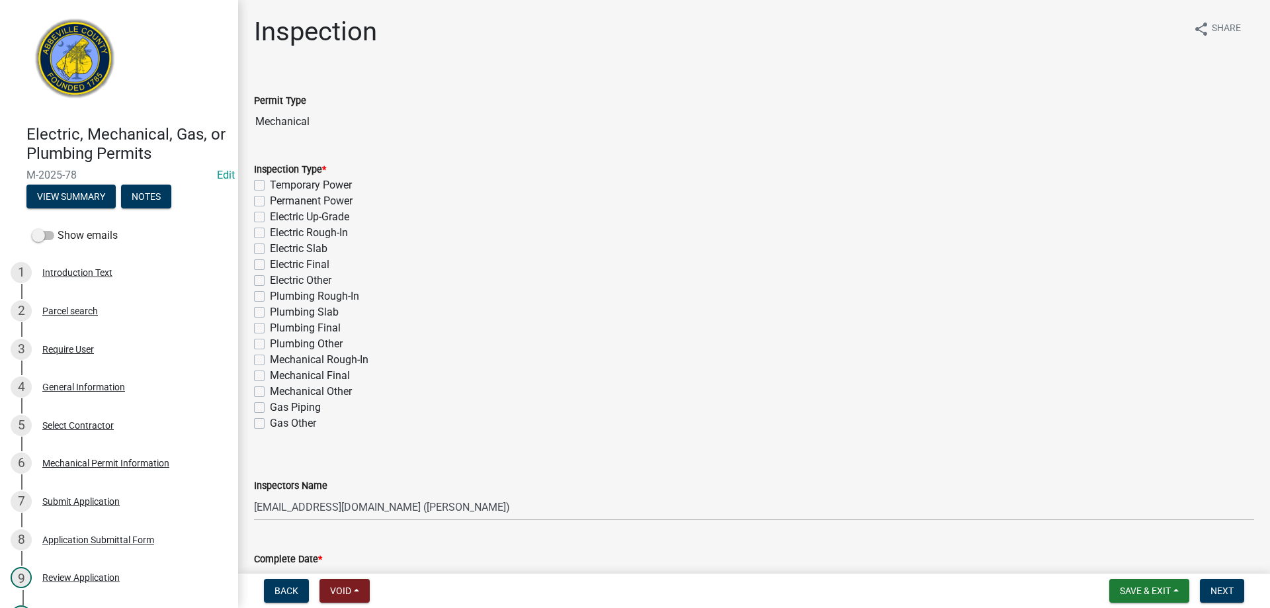
click at [270, 376] on label "Mechanical Final" at bounding box center [310, 376] width 80 height 16
click at [270, 376] on input "Mechanical Final" at bounding box center [274, 372] width 9 height 9
checkbox input "true"
checkbox input "false"
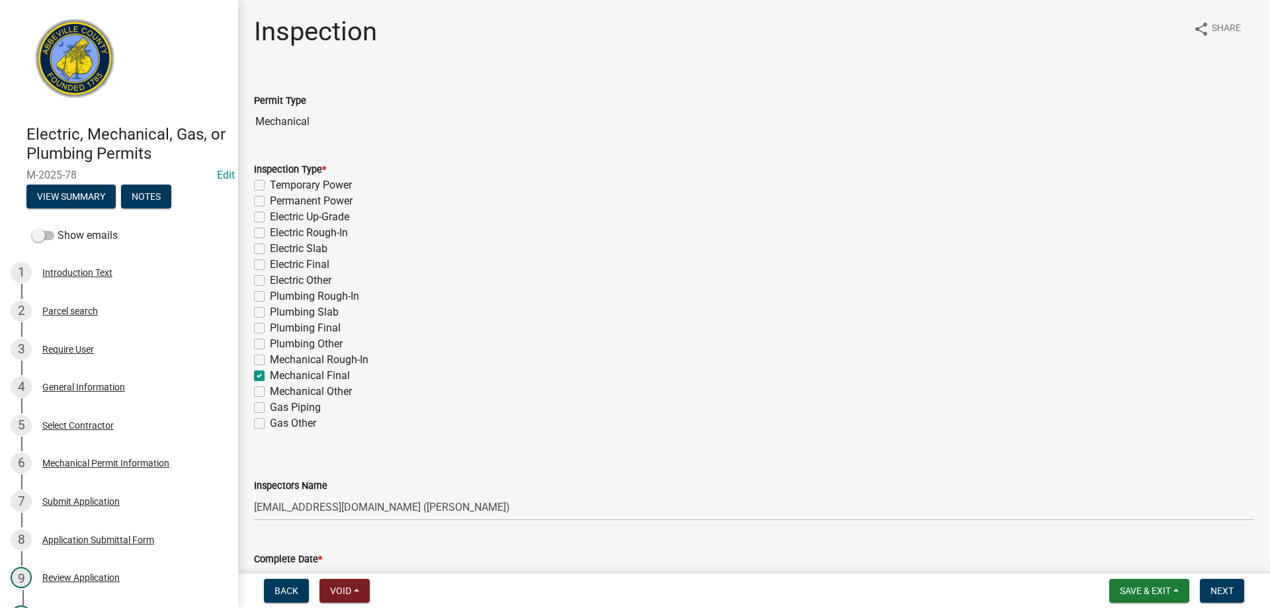
checkbox input "false"
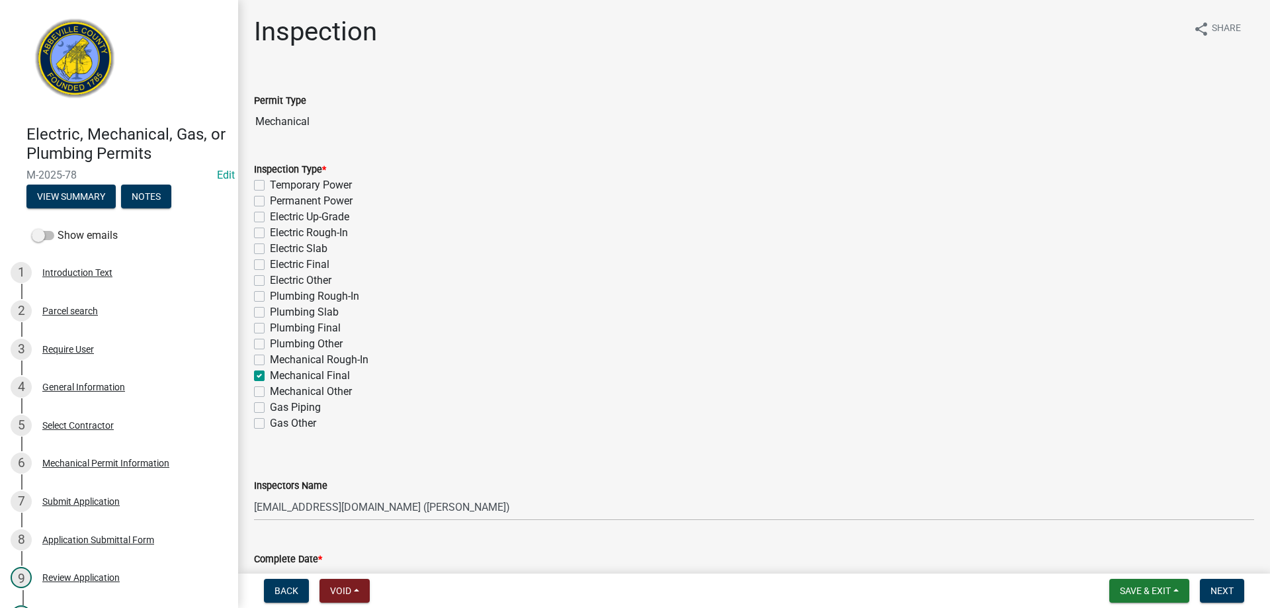
checkbox input "false"
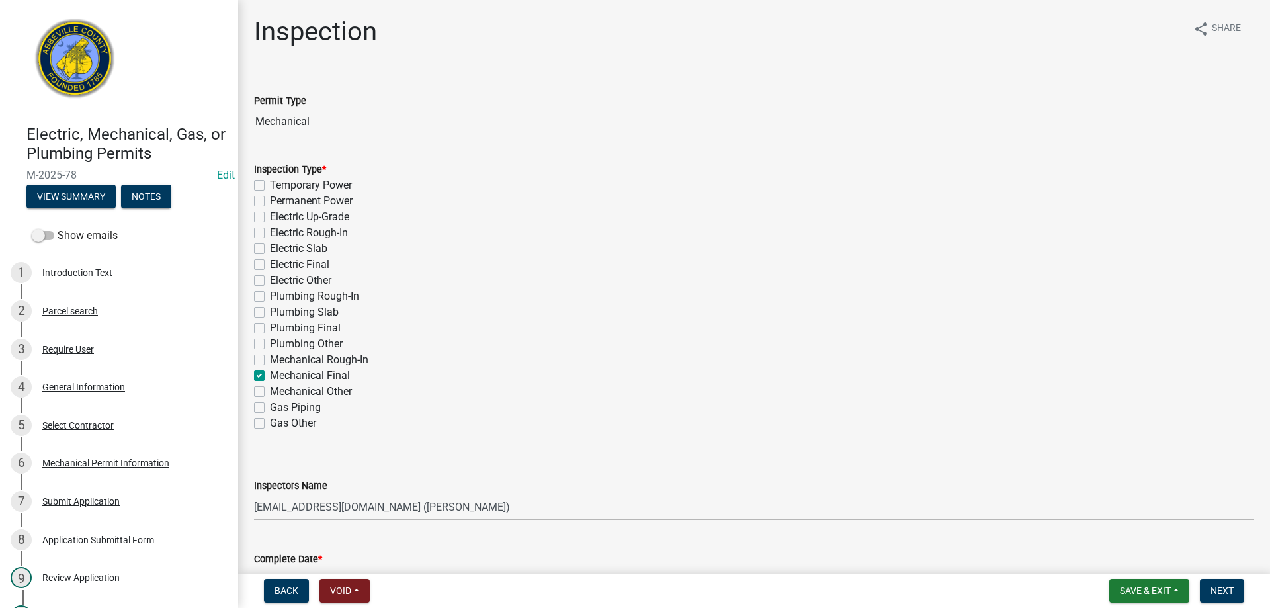
checkbox input "true"
checkbox input "false"
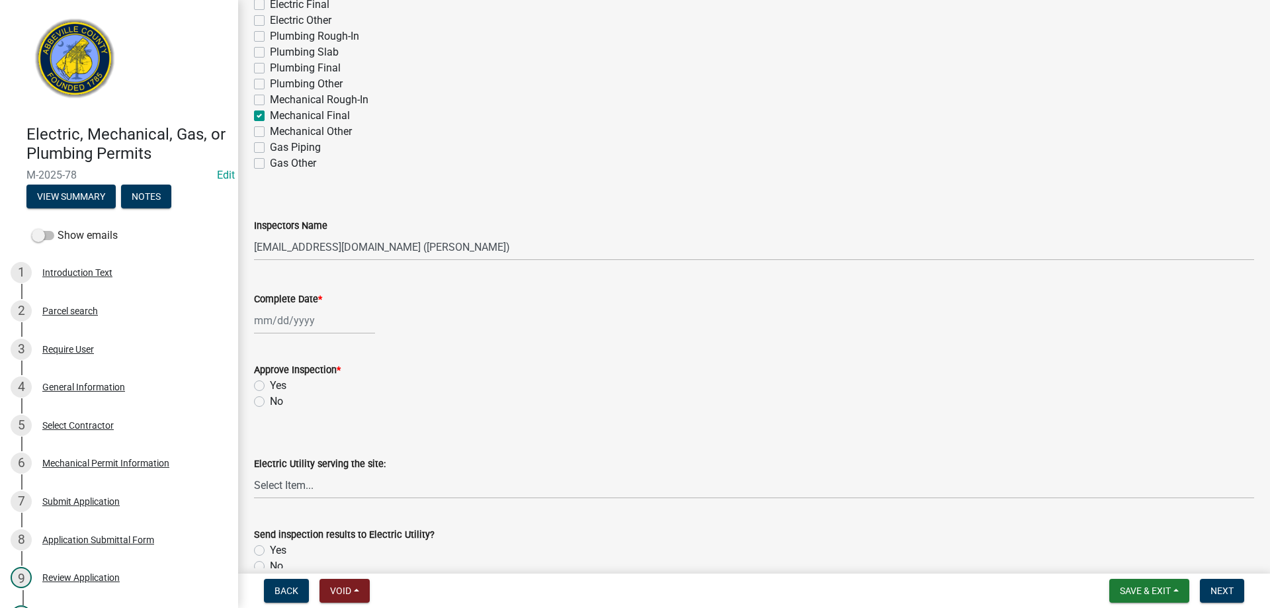
scroll to position [397, 0]
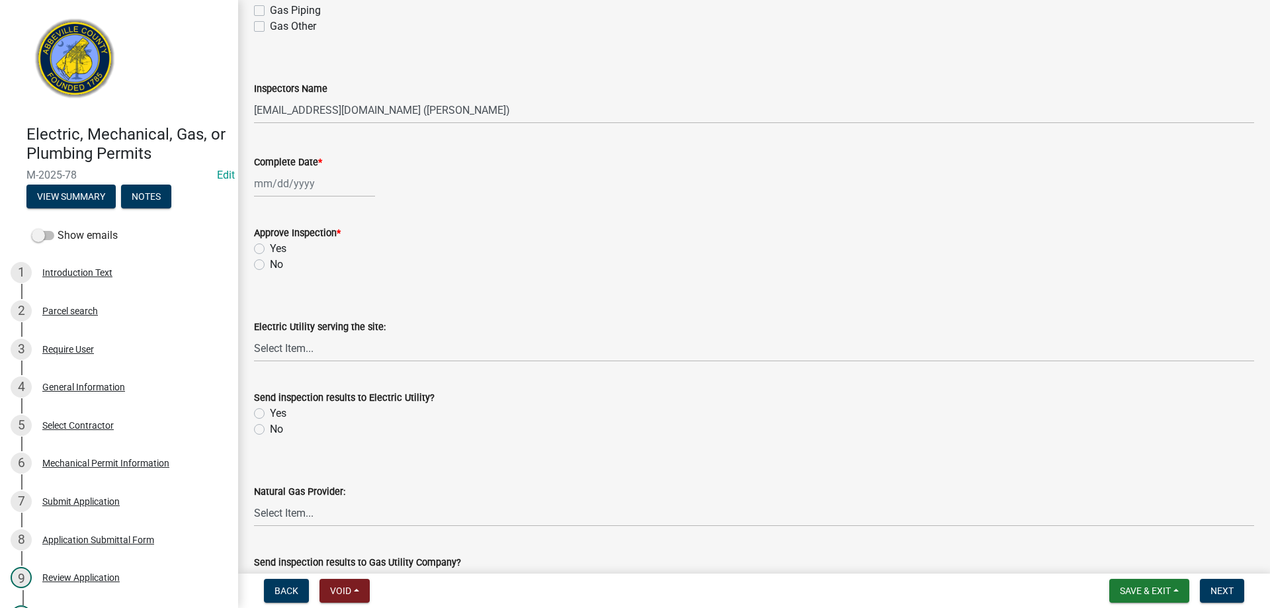
select select "9"
select select "2025"
click at [294, 184] on div "[PERSON_NAME] Feb Mar Apr [PERSON_NAME][DATE] Oct Nov [DATE] 1526 1527 1528 152…" at bounding box center [314, 183] width 121 height 27
click at [306, 293] on div "17" at bounding box center [309, 296] width 21 height 21
type input "[DATE]"
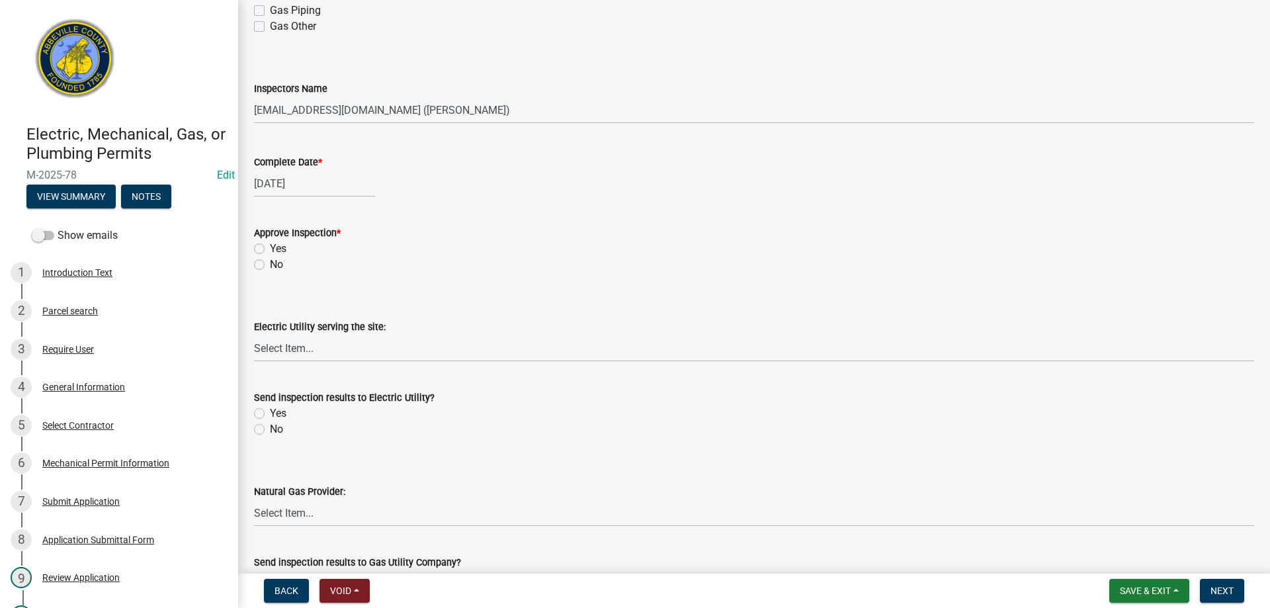
click at [270, 247] on label "Yes" at bounding box center [278, 249] width 17 height 16
click at [270, 247] on input "Yes" at bounding box center [274, 245] width 9 height 9
radio input "true"
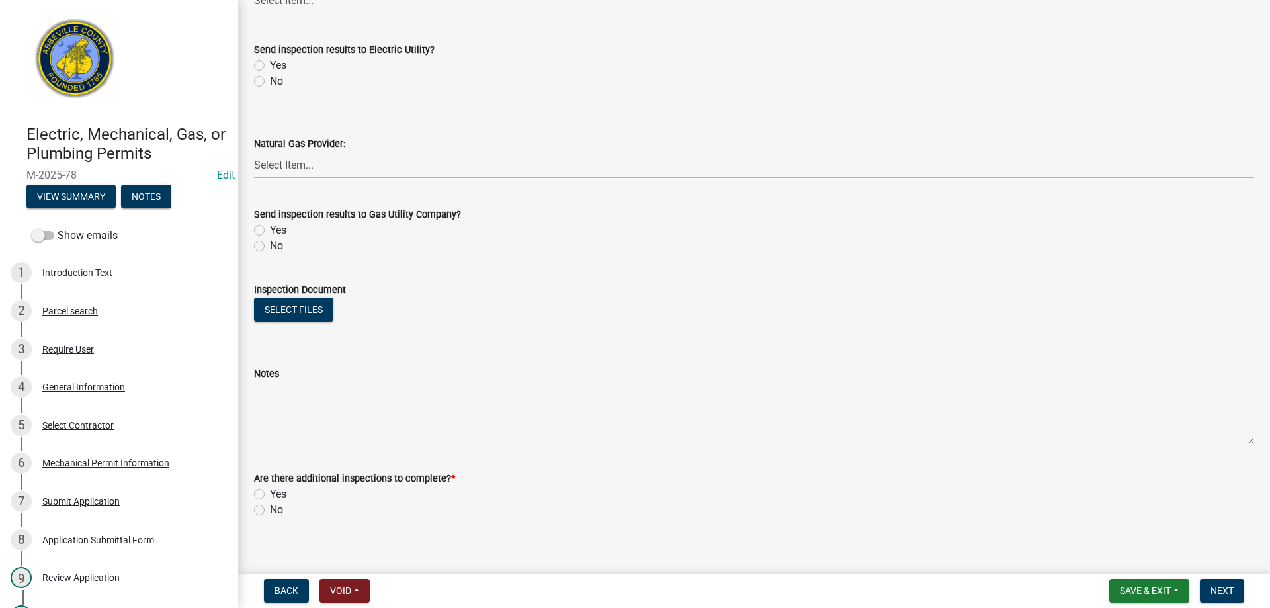
scroll to position [758, 0]
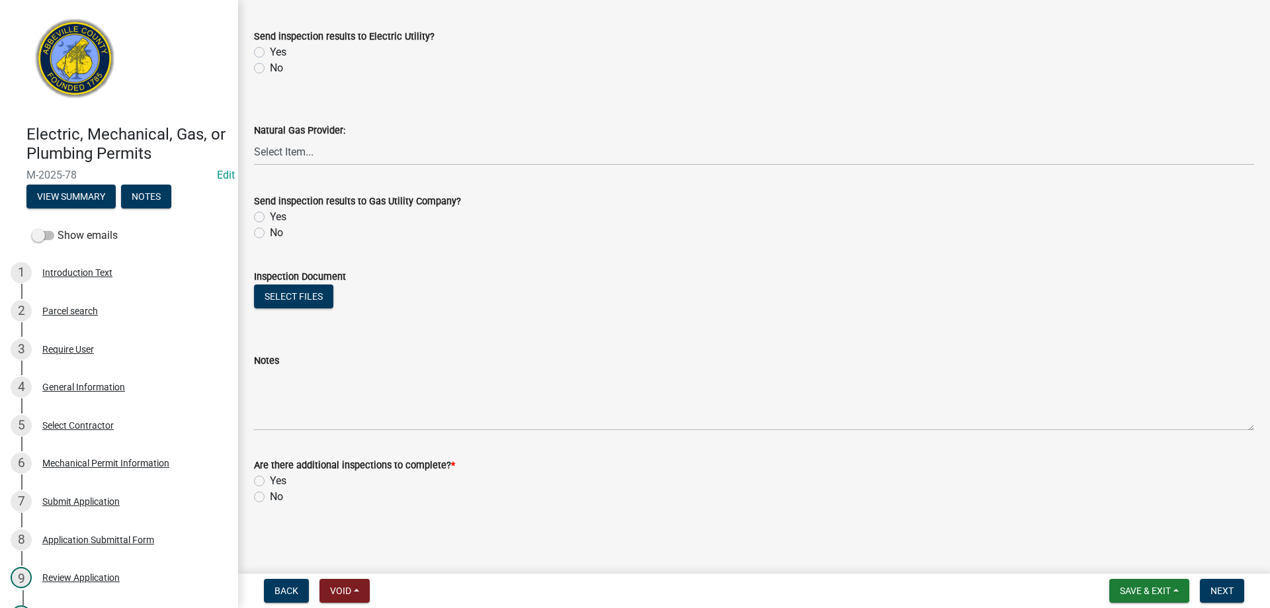
click at [270, 498] on label "No" at bounding box center [276, 497] width 13 height 16
click at [270, 498] on input "No" at bounding box center [274, 493] width 9 height 9
radio input "true"
click at [1216, 584] on button "Next" at bounding box center [1222, 591] width 44 height 24
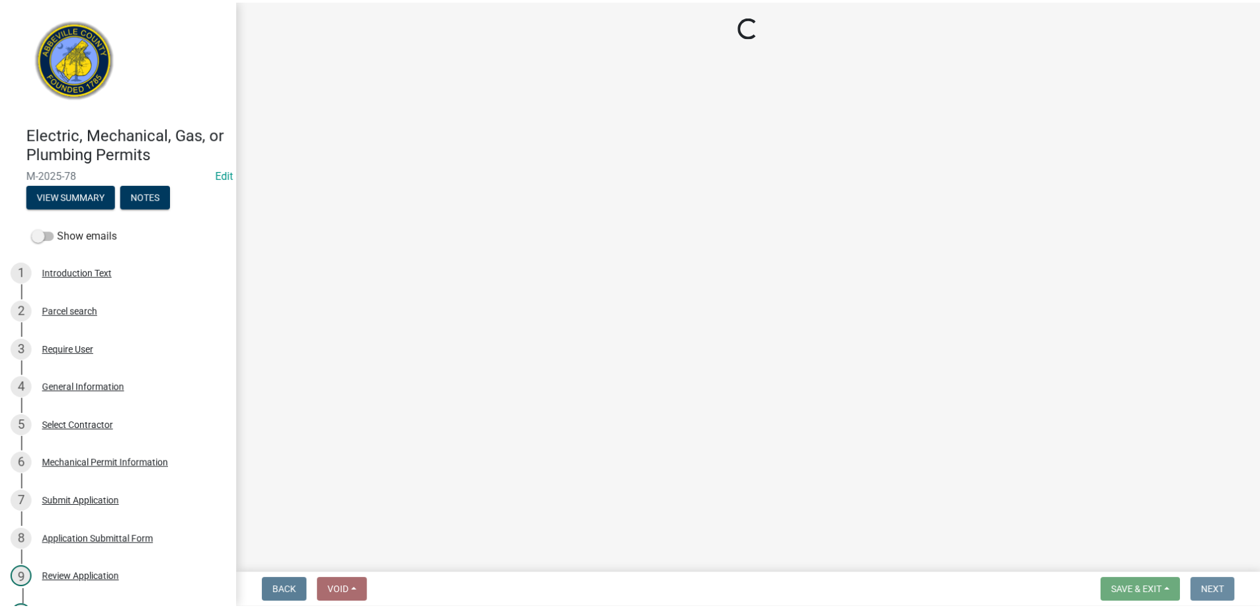
scroll to position [0, 0]
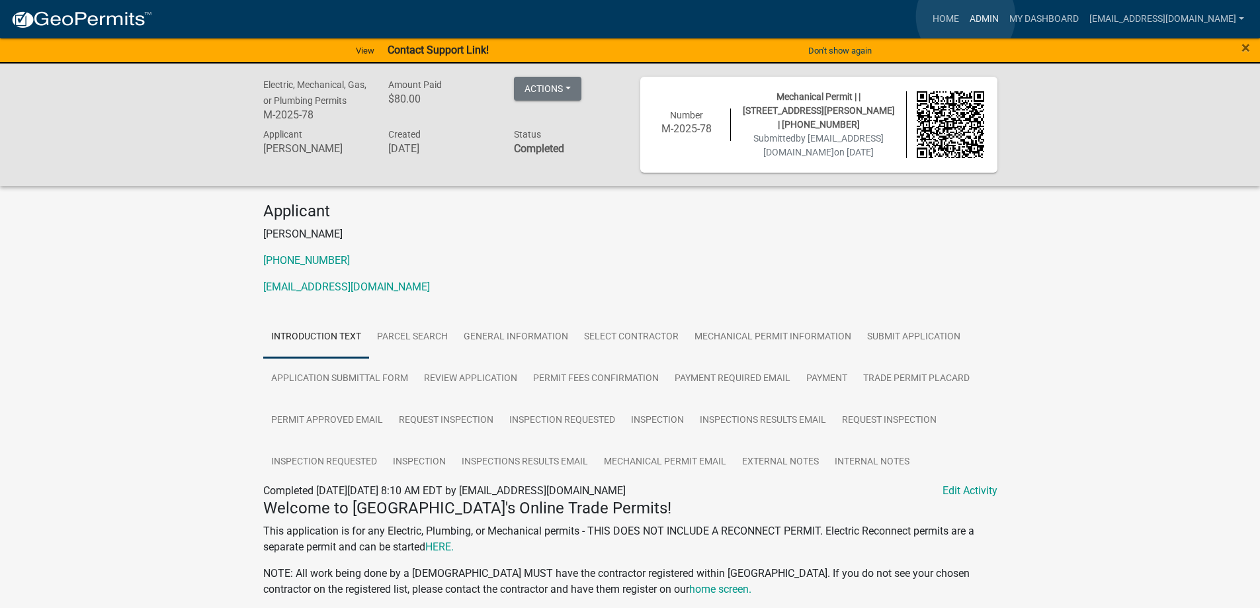
click at [966, 17] on link "Admin" at bounding box center [985, 19] width 40 height 25
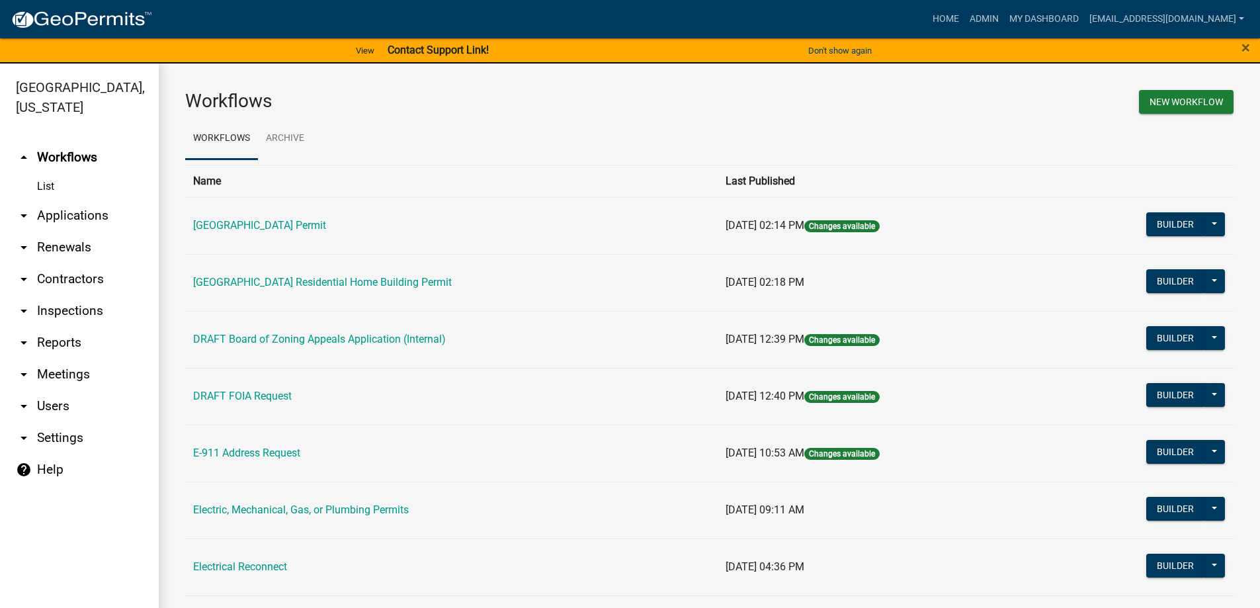
click at [83, 216] on link "arrow_drop_down Applications" at bounding box center [79, 216] width 159 height 32
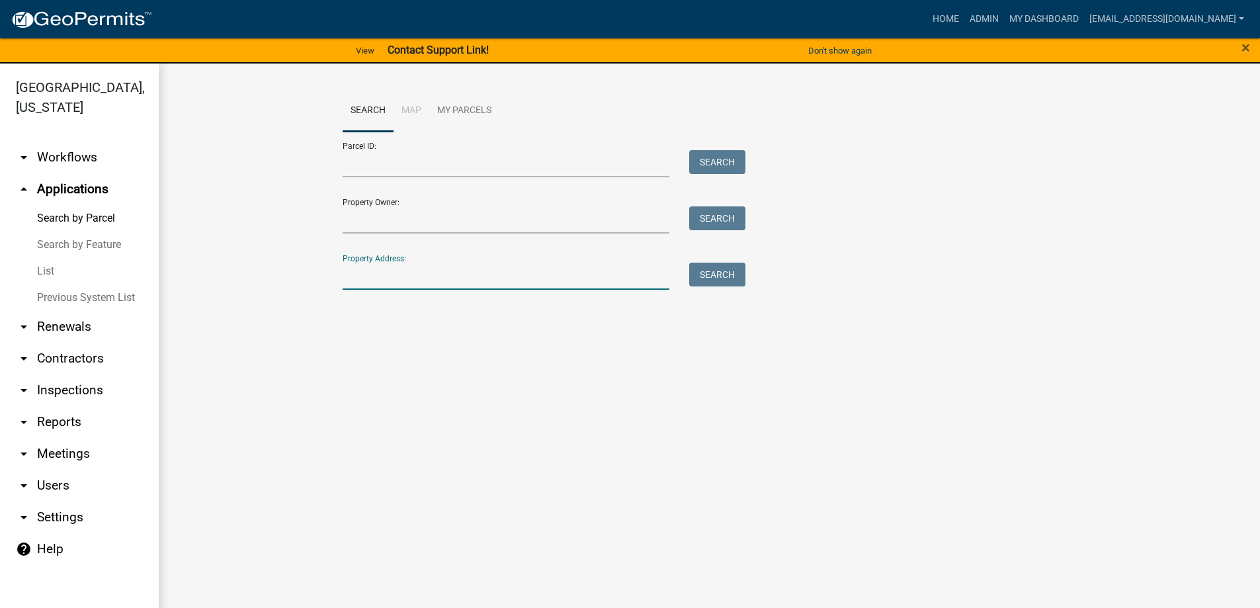
click at [459, 284] on input "Property Address:" at bounding box center [506, 276] width 327 height 27
type input "112 living"
click at [731, 274] on button "Search" at bounding box center [717, 275] width 56 height 24
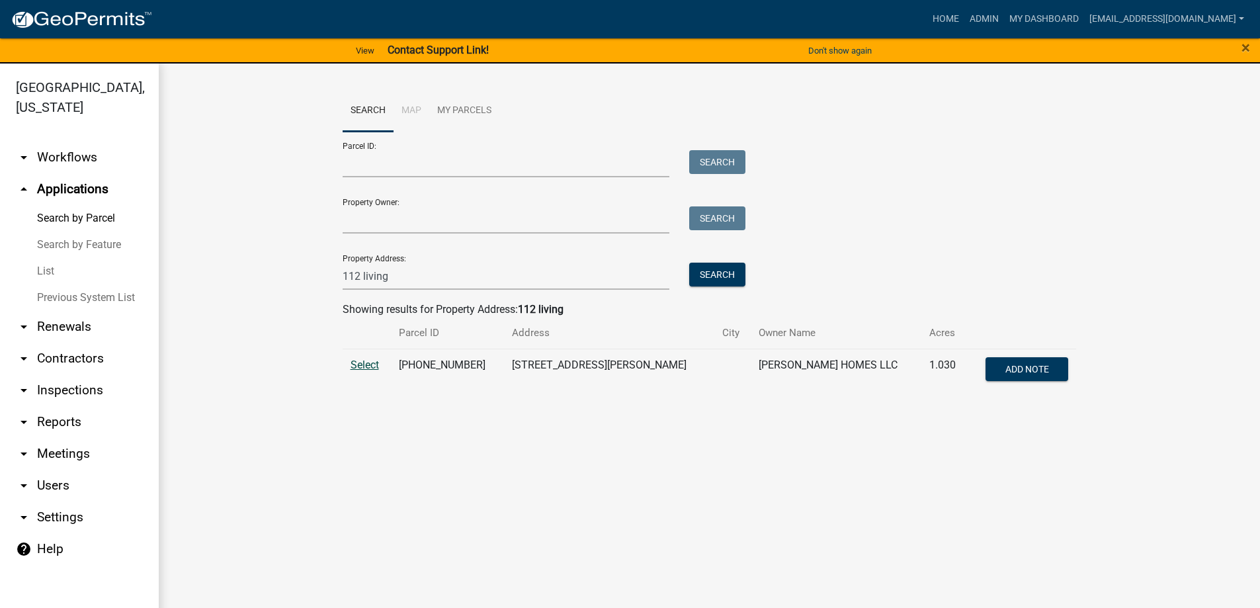
click at [365, 364] on span "Select" at bounding box center [365, 365] width 28 height 13
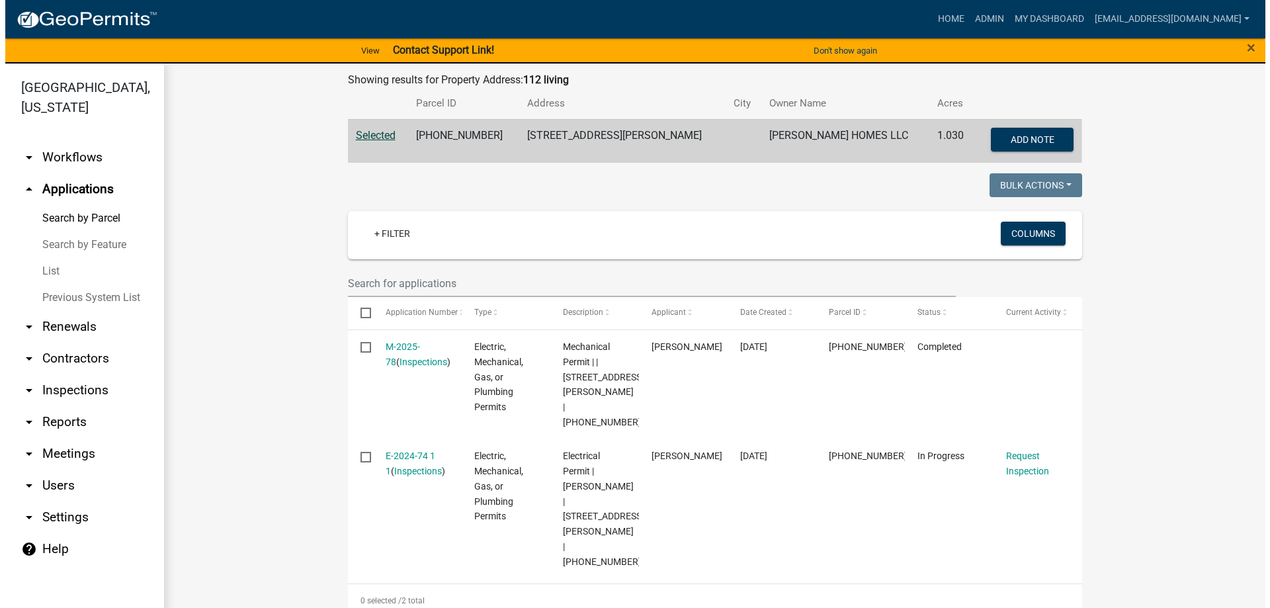
scroll to position [331, 0]
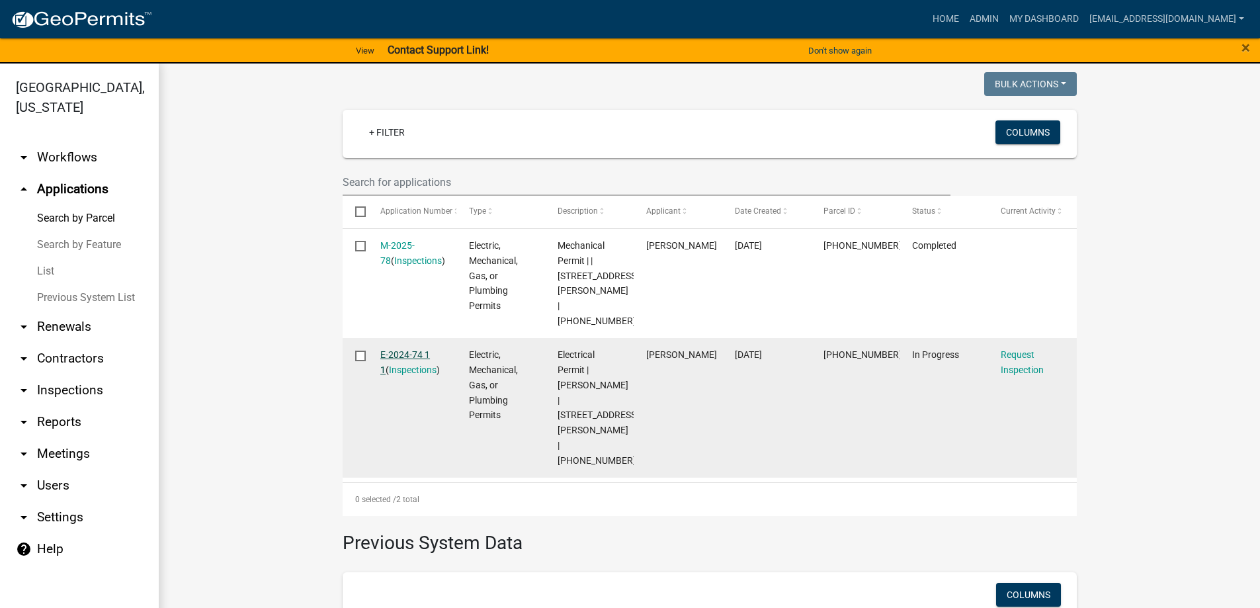
click at [402, 349] on link "E-2024-74 1 1" at bounding box center [405, 362] width 50 height 26
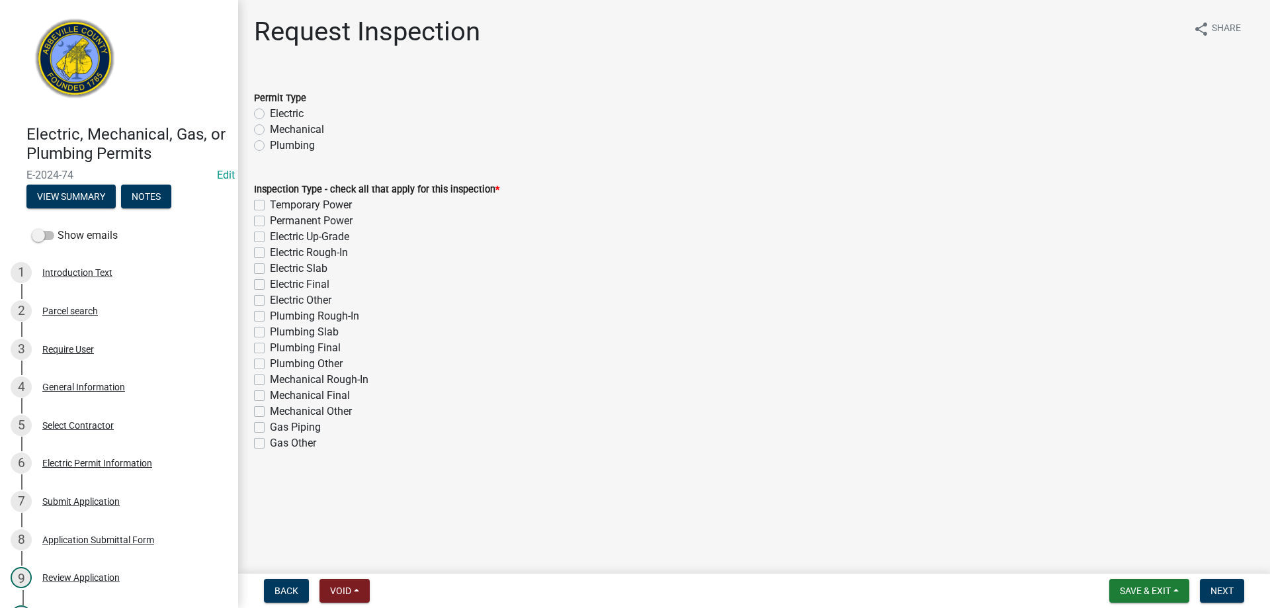
click at [270, 114] on label "Electric" at bounding box center [287, 114] width 34 height 16
click at [270, 114] on input "Electric" at bounding box center [274, 110] width 9 height 9
radio input "true"
click at [270, 283] on label "Electric Final" at bounding box center [300, 285] width 60 height 16
click at [270, 283] on input "Electric Final" at bounding box center [274, 281] width 9 height 9
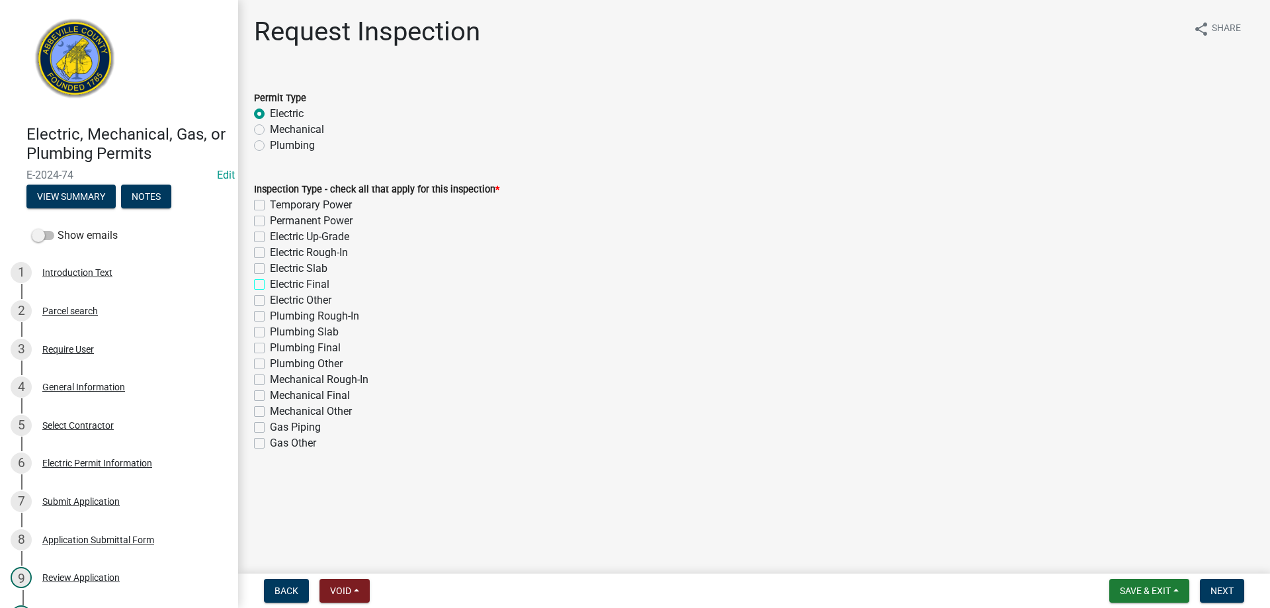
checkbox input "true"
checkbox input "false"
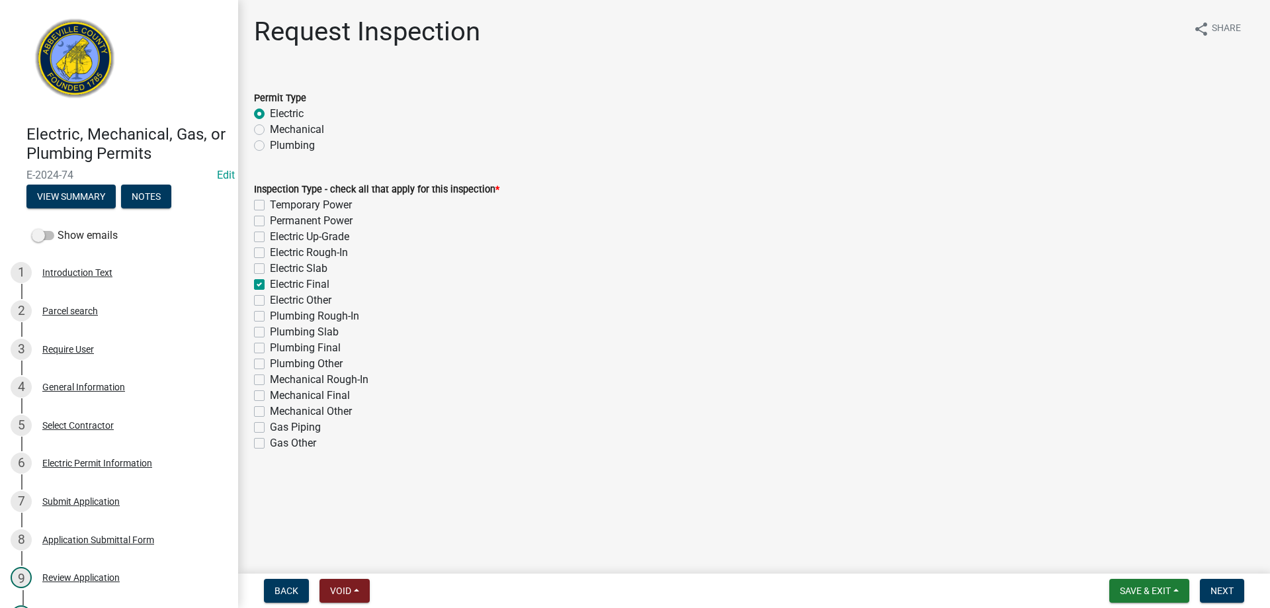
checkbox input "false"
checkbox input "true"
checkbox input "false"
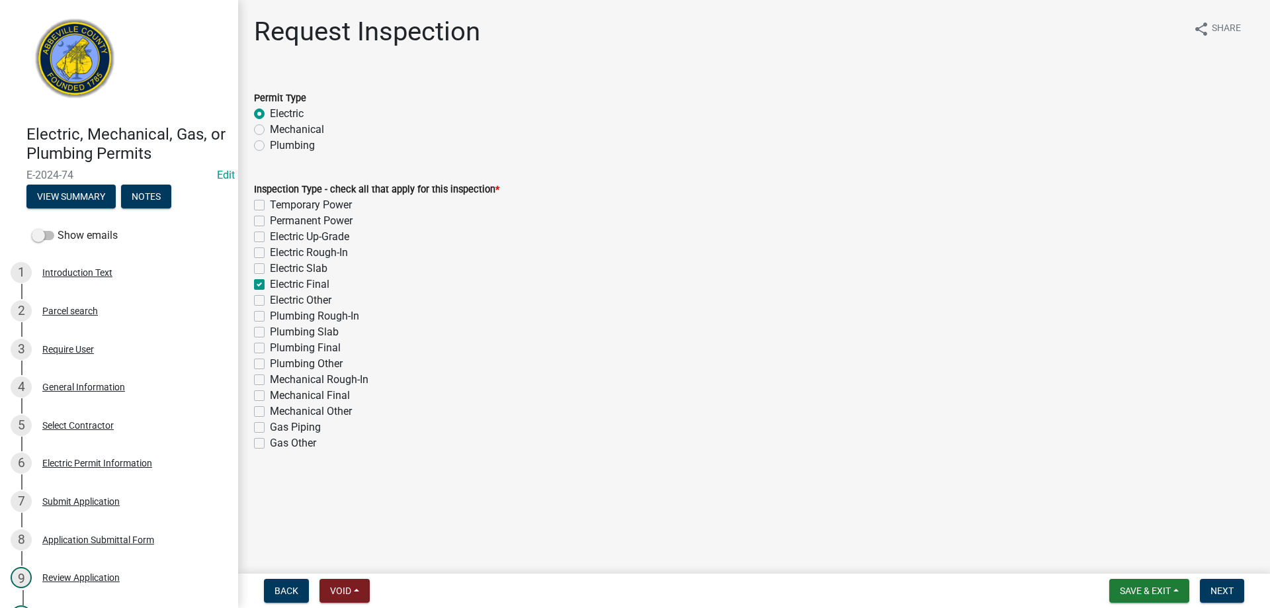
checkbox input "false"
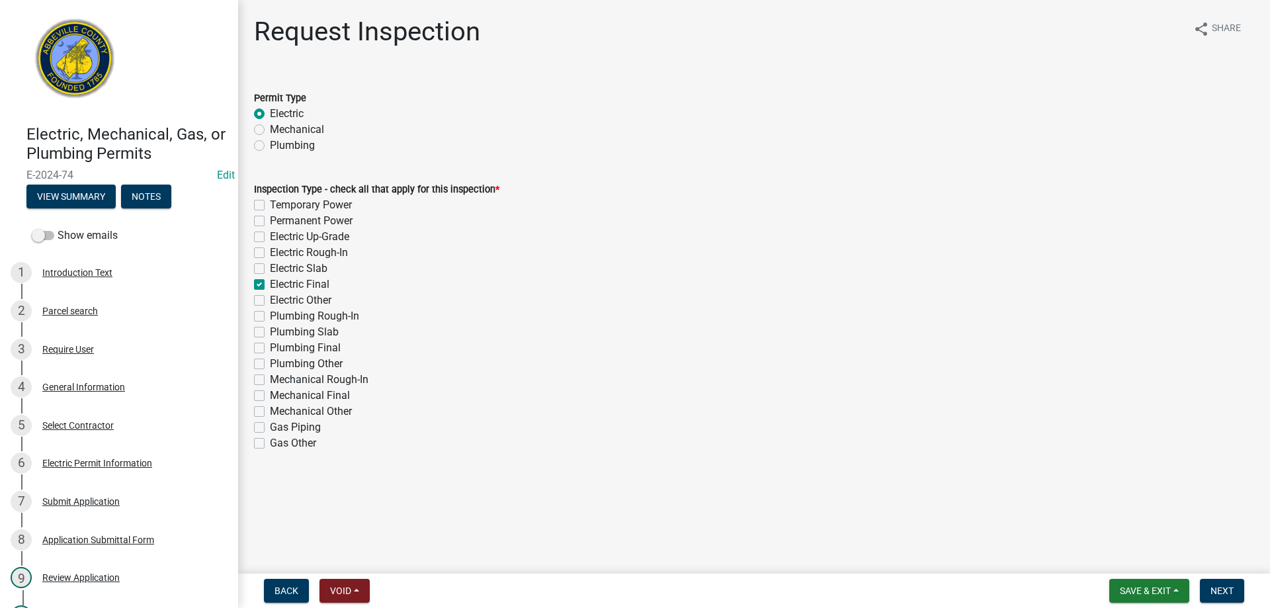
checkbox input "false"
click at [1223, 585] on span "Next" at bounding box center [1222, 590] width 23 height 11
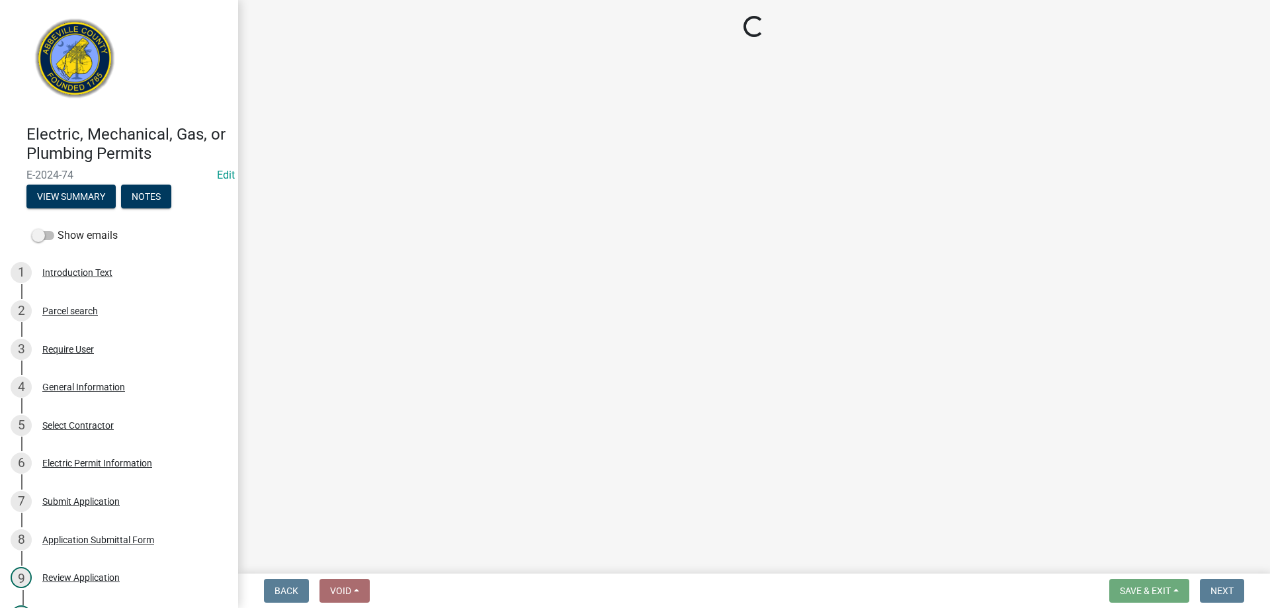
select select "896ec84b-7942-43b9-a78d-4f1554b7930c"
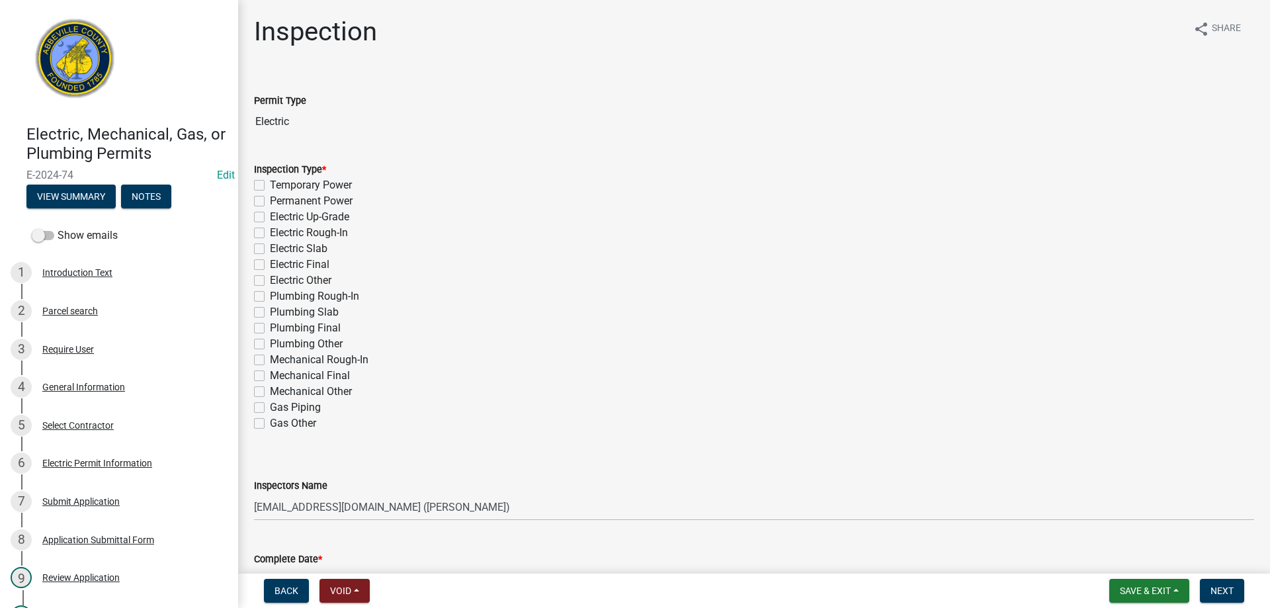
click at [270, 265] on label "Electric Final" at bounding box center [300, 265] width 60 height 16
click at [270, 265] on input "Electric Final" at bounding box center [274, 261] width 9 height 9
checkbox input "true"
checkbox input "false"
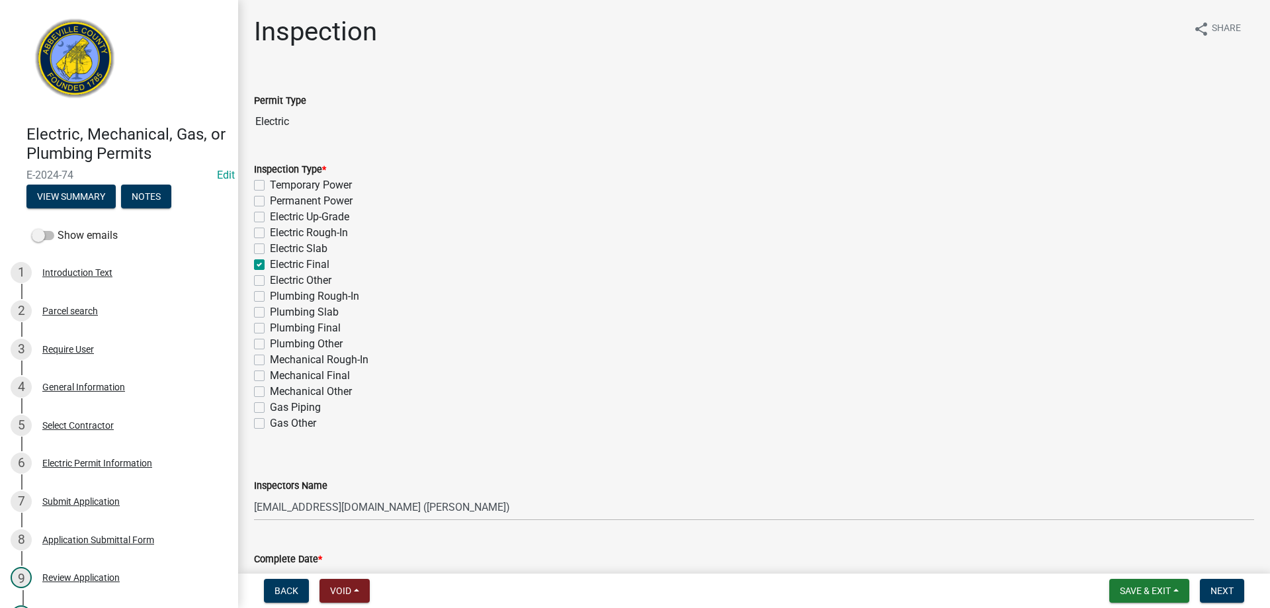
checkbox input "false"
checkbox input "true"
checkbox input "false"
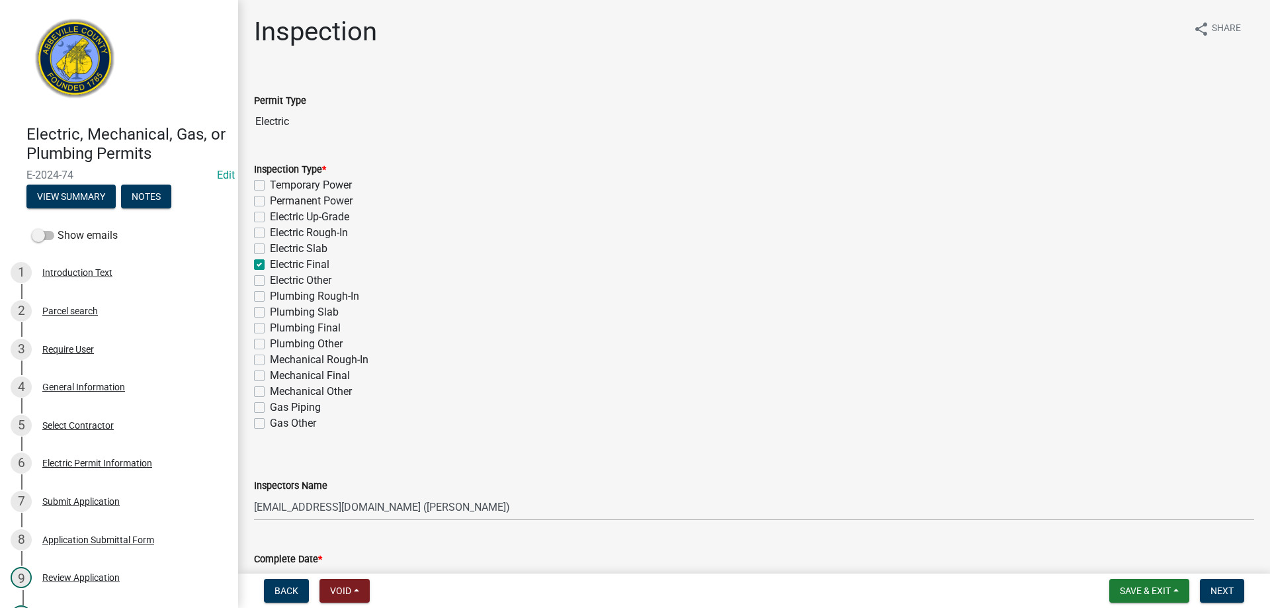
checkbox input "false"
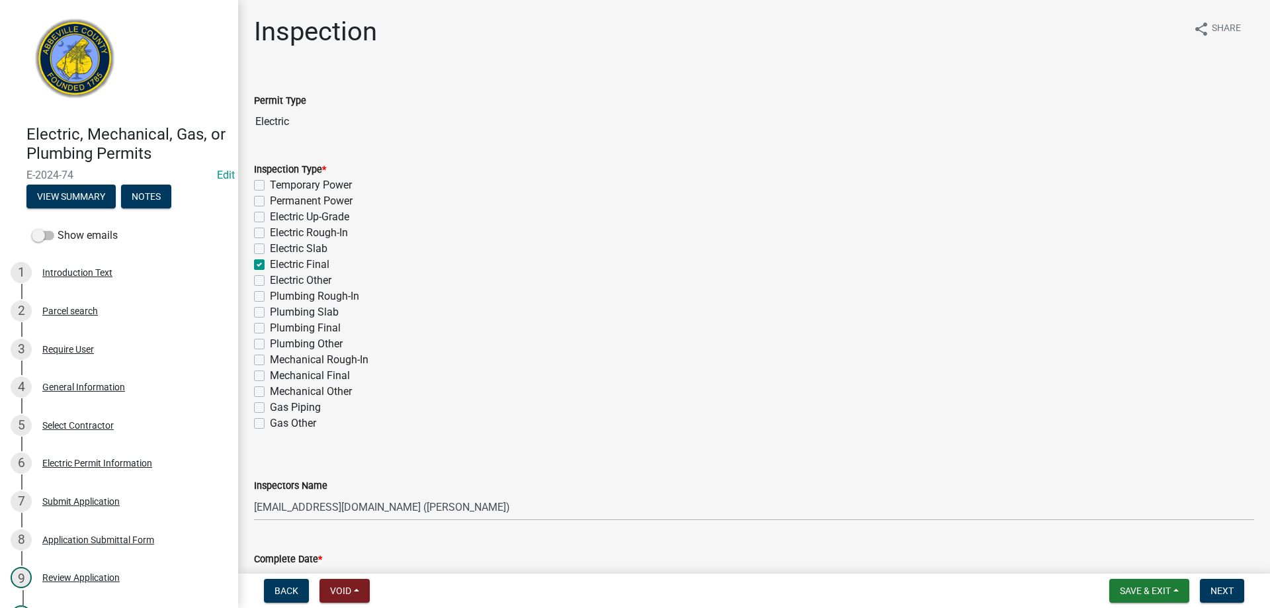
checkbox input "false"
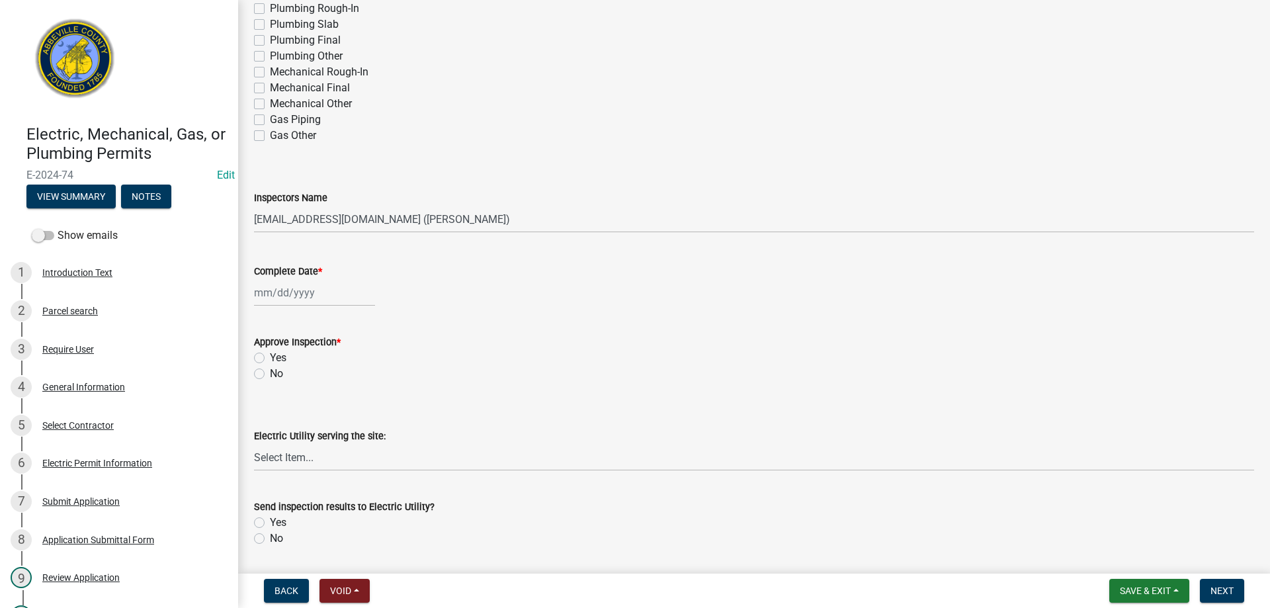
scroll to position [331, 0]
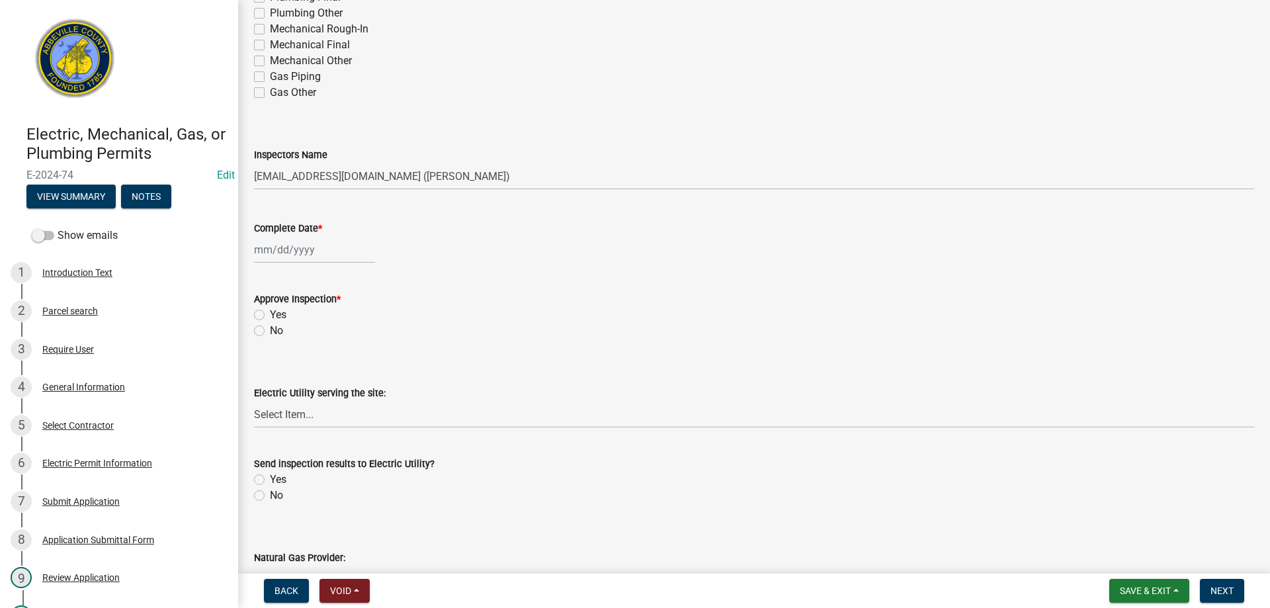
select select "9"
select select "2025"
click at [290, 249] on div "[PERSON_NAME] Feb Mar Apr [PERSON_NAME][DATE] Oct Nov [DATE] 1526 1527 1528 152…" at bounding box center [314, 249] width 121 height 27
click at [309, 358] on div "17" at bounding box center [309, 362] width 21 height 21
type input "[DATE]"
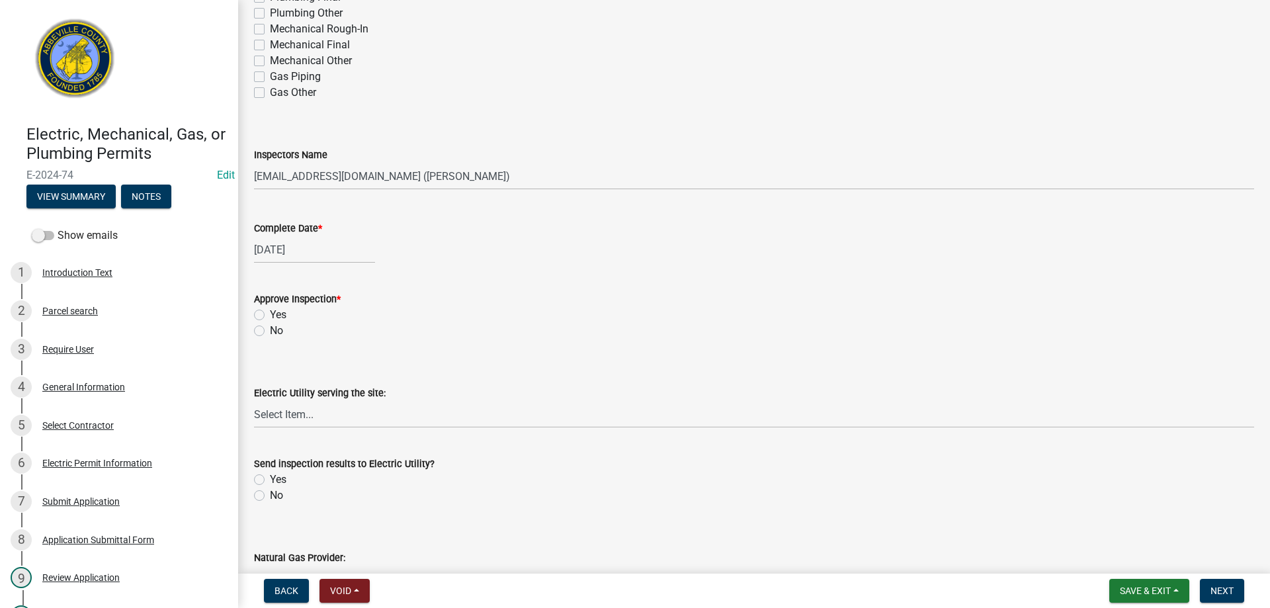
click at [270, 329] on label "No" at bounding box center [276, 331] width 13 height 16
click at [270, 329] on input "No" at bounding box center [274, 327] width 9 height 9
radio input "true"
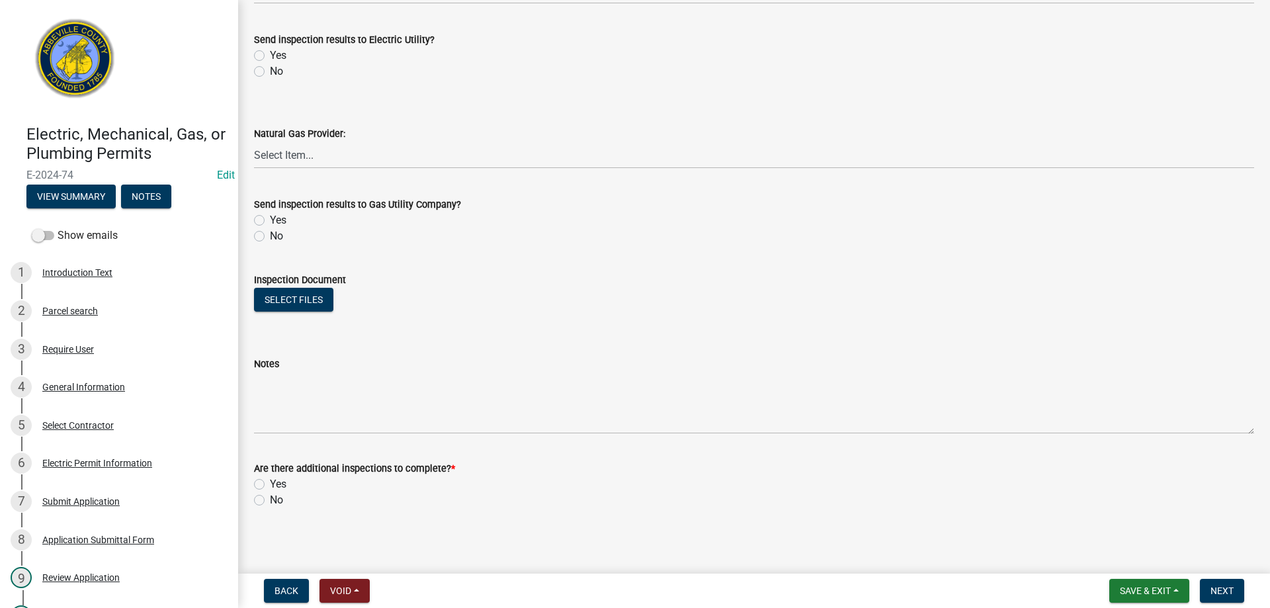
scroll to position [758, 0]
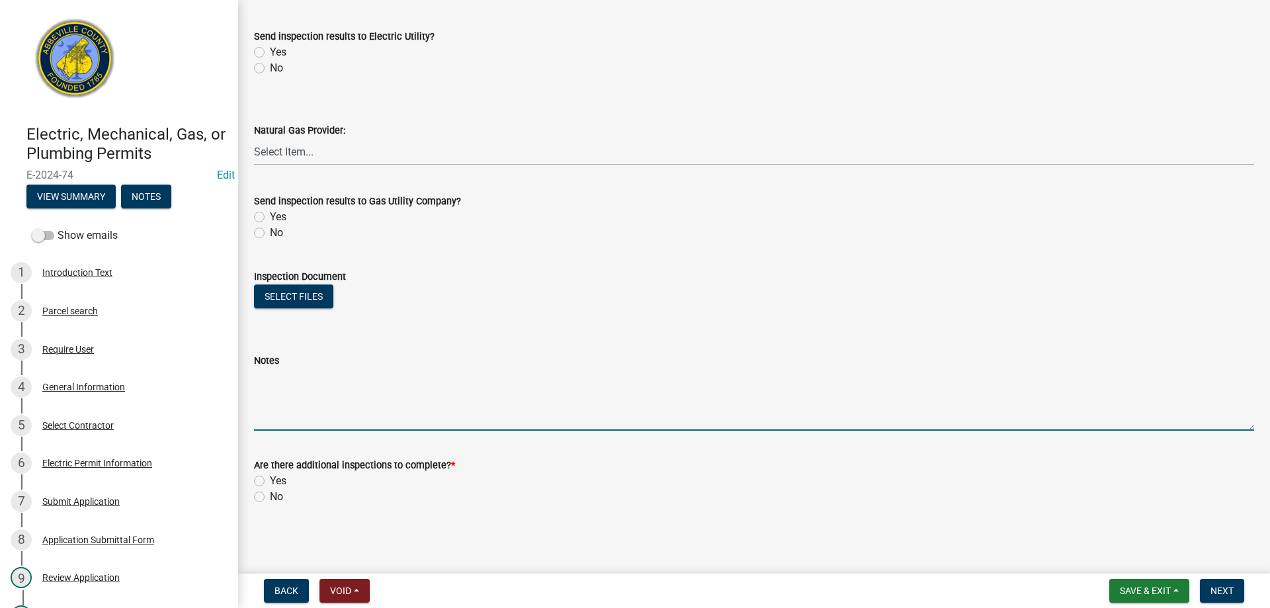
drag, startPoint x: 280, startPoint y: 419, endPoint x: 563, endPoint y: 261, distance: 324.6
click at [288, 415] on textarea "Notes" at bounding box center [754, 399] width 1000 height 62
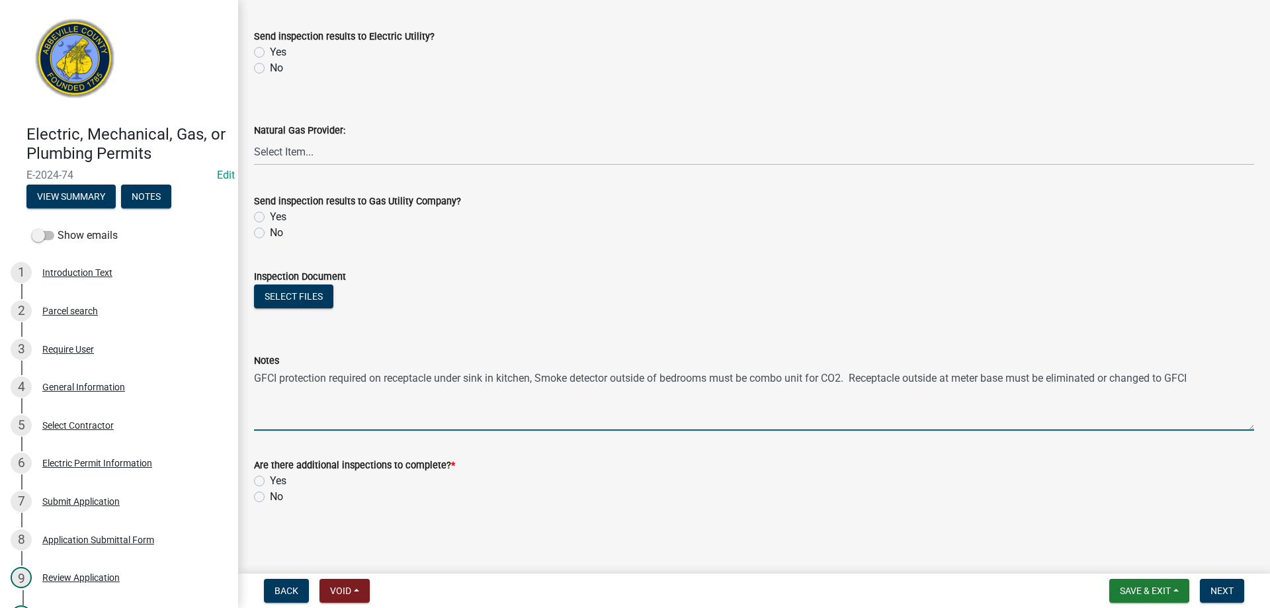
type textarea "GFCI protection required on receptacle under sink in kitchen, Smoke detector ou…"
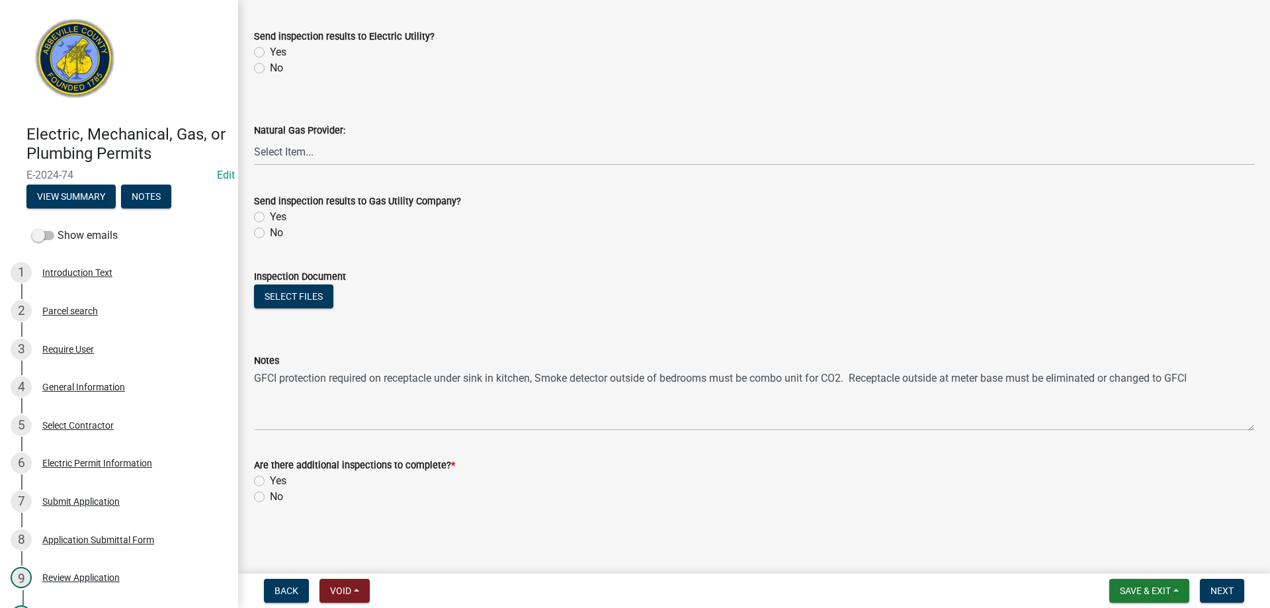
click at [270, 478] on label "Yes" at bounding box center [278, 481] width 17 height 16
click at [270, 478] on input "Yes" at bounding box center [274, 477] width 9 height 9
radio input "true"
click at [1219, 591] on span "Next" at bounding box center [1222, 590] width 23 height 11
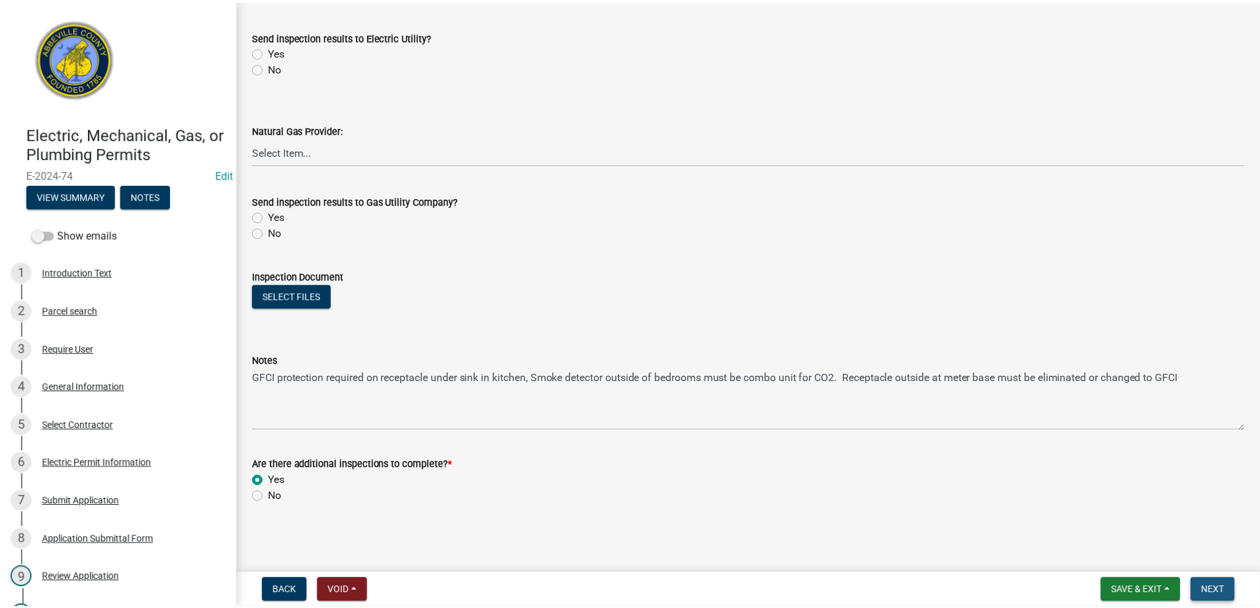
scroll to position [0, 0]
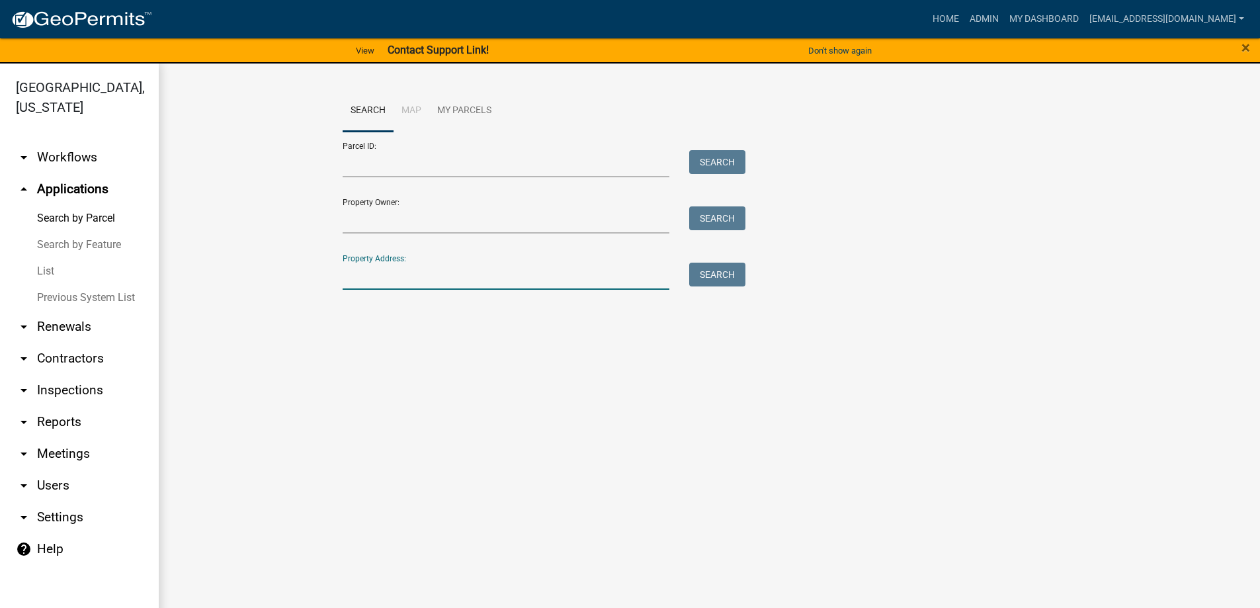
click at [431, 270] on input "Property Address:" at bounding box center [506, 276] width 327 height 27
type input "112 [PERSON_NAME]"
click at [711, 270] on button "Search" at bounding box center [717, 275] width 56 height 24
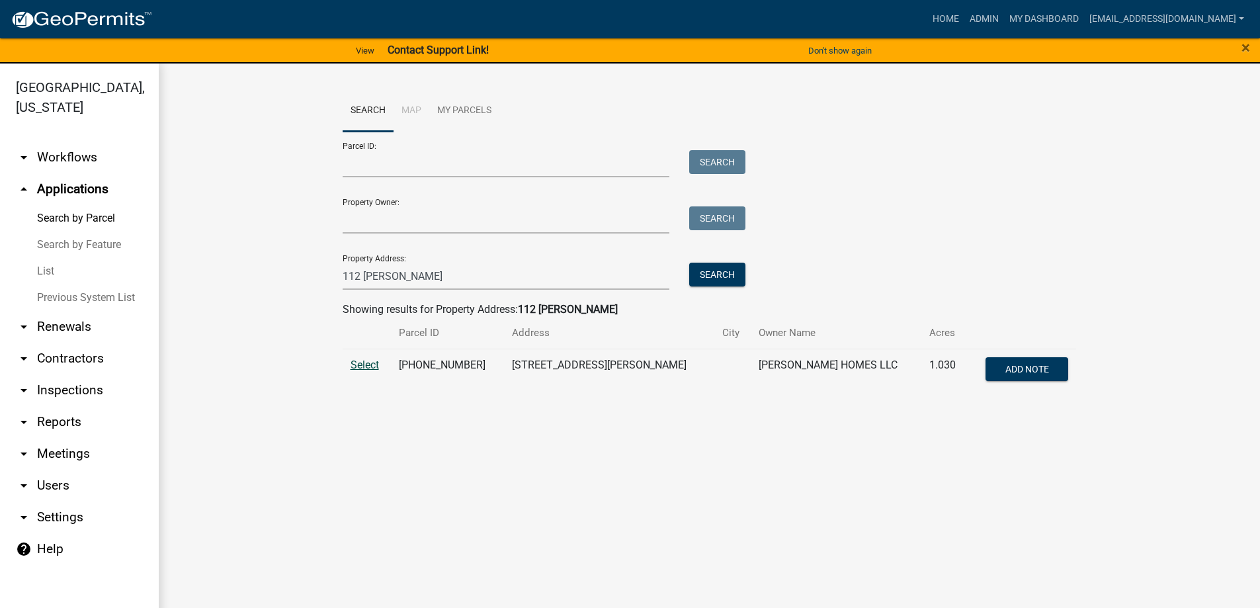
click at [363, 365] on span "Select" at bounding box center [365, 365] width 28 height 13
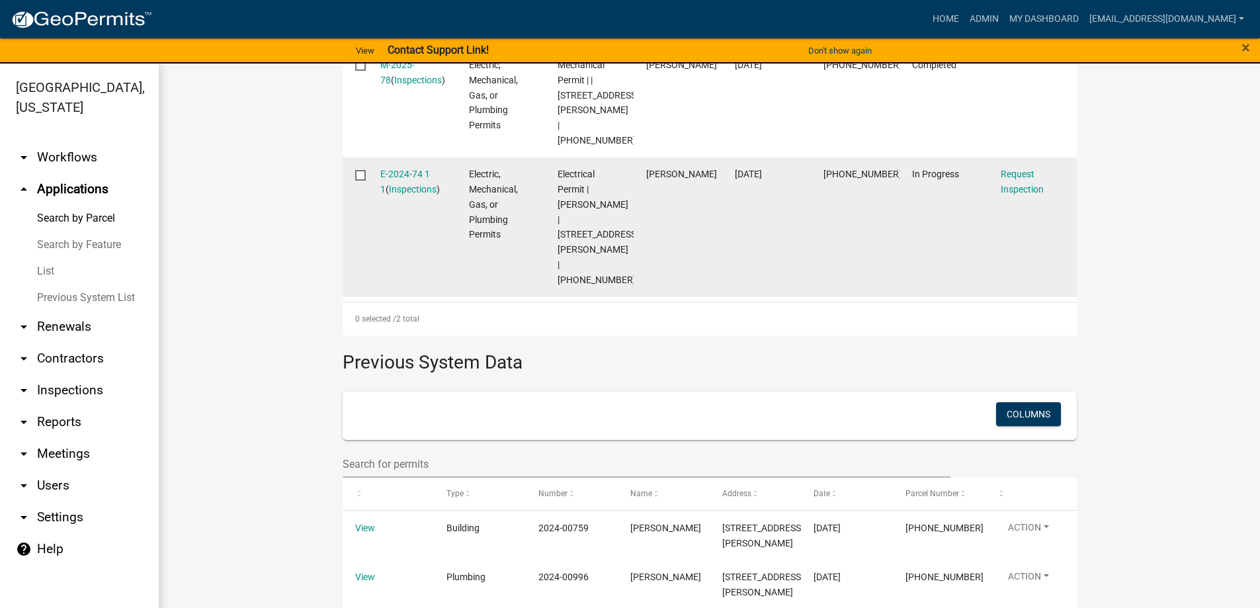
scroll to position [517, 0]
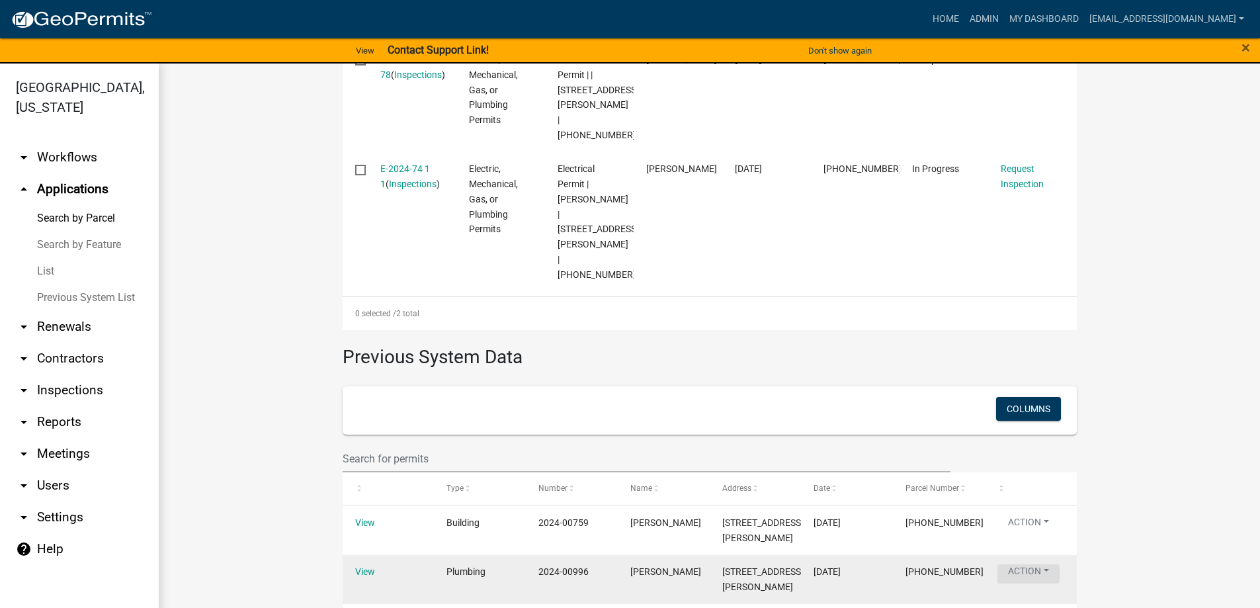
click at [1029, 564] on button "Action" at bounding box center [1029, 573] width 62 height 19
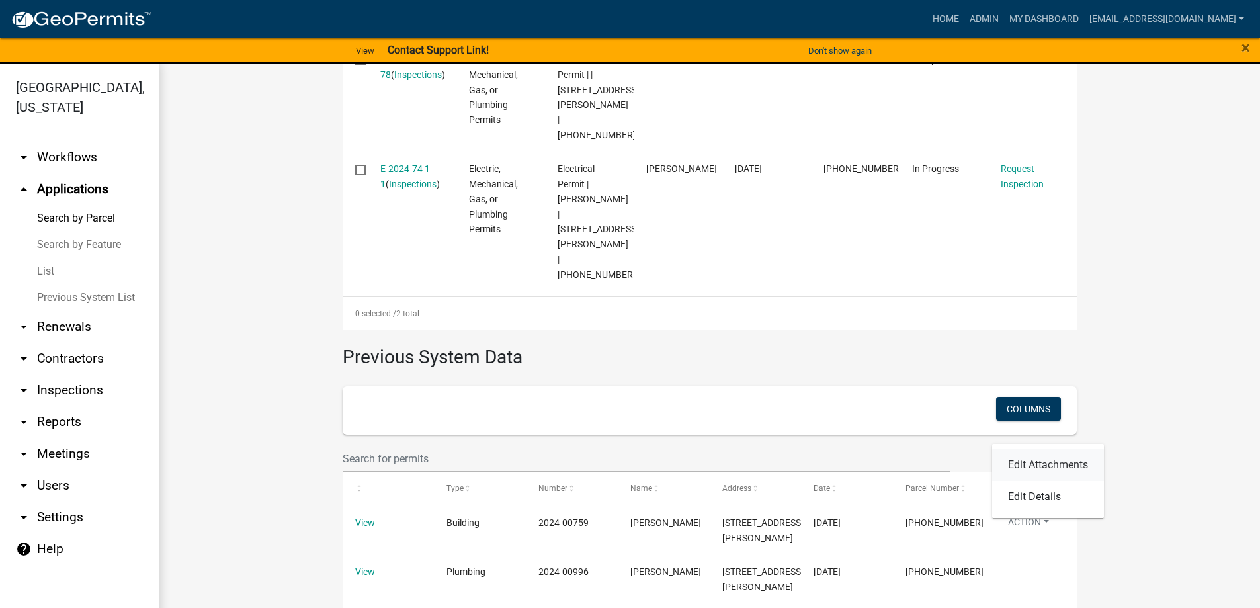
click at [1034, 459] on link "Edit Attachments" at bounding box center [1048, 465] width 112 height 32
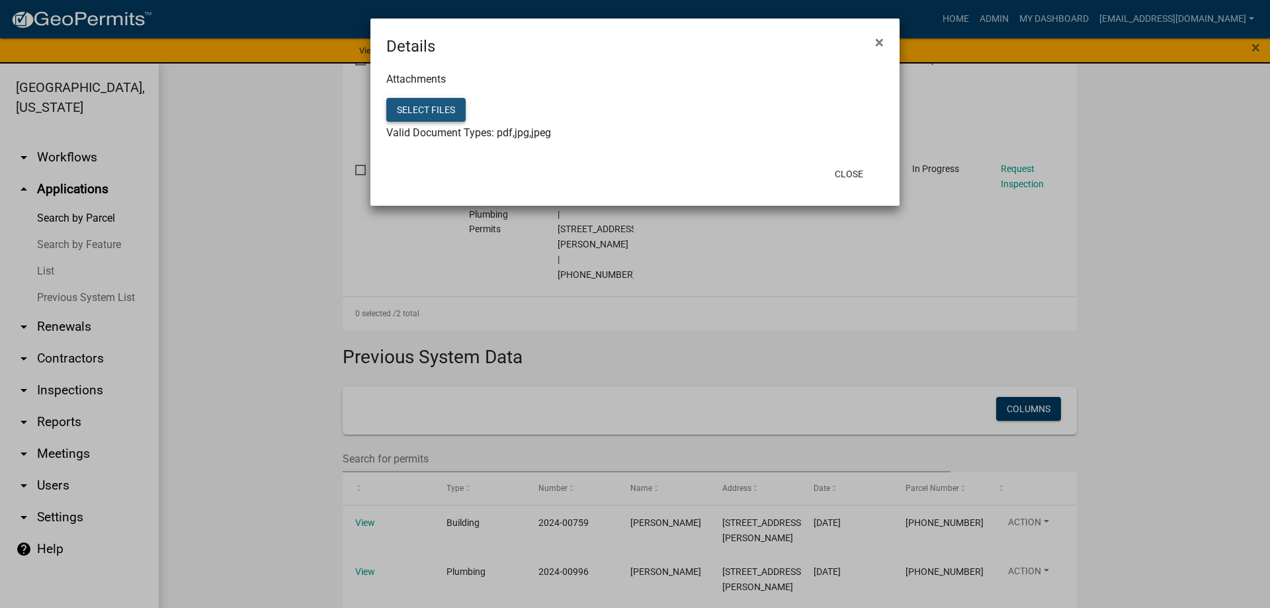
click at [420, 106] on button "Select files" at bounding box center [425, 110] width 79 height 24
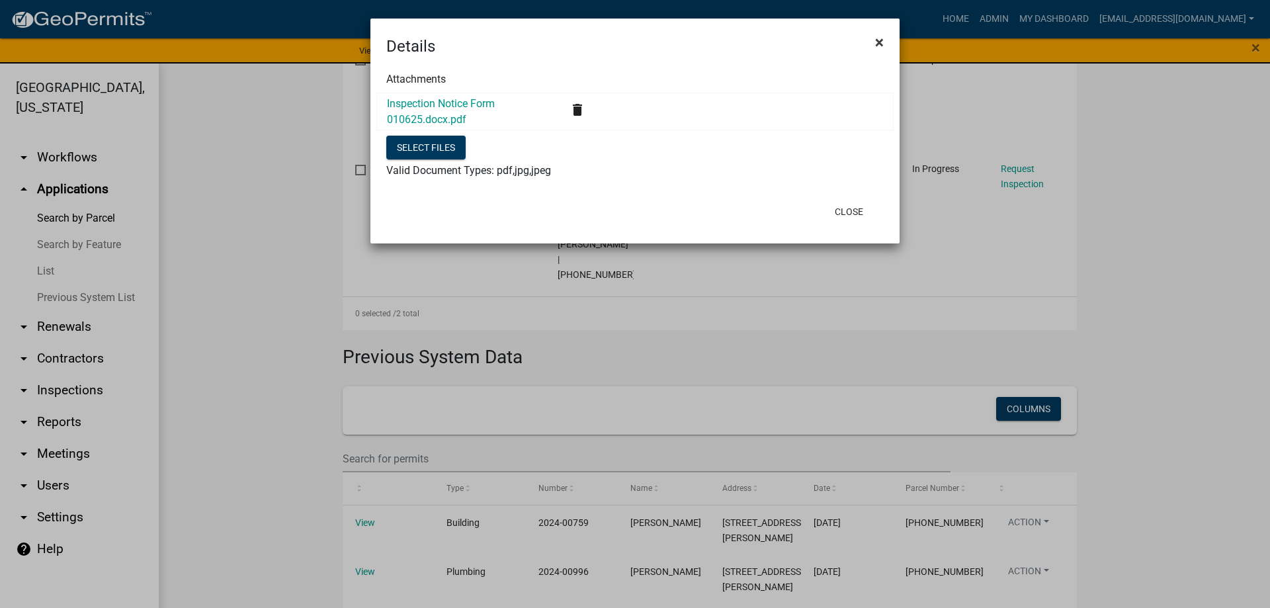
click at [881, 40] on span "×" at bounding box center [879, 42] width 9 height 19
